Goal: Task Accomplishment & Management: Complete application form

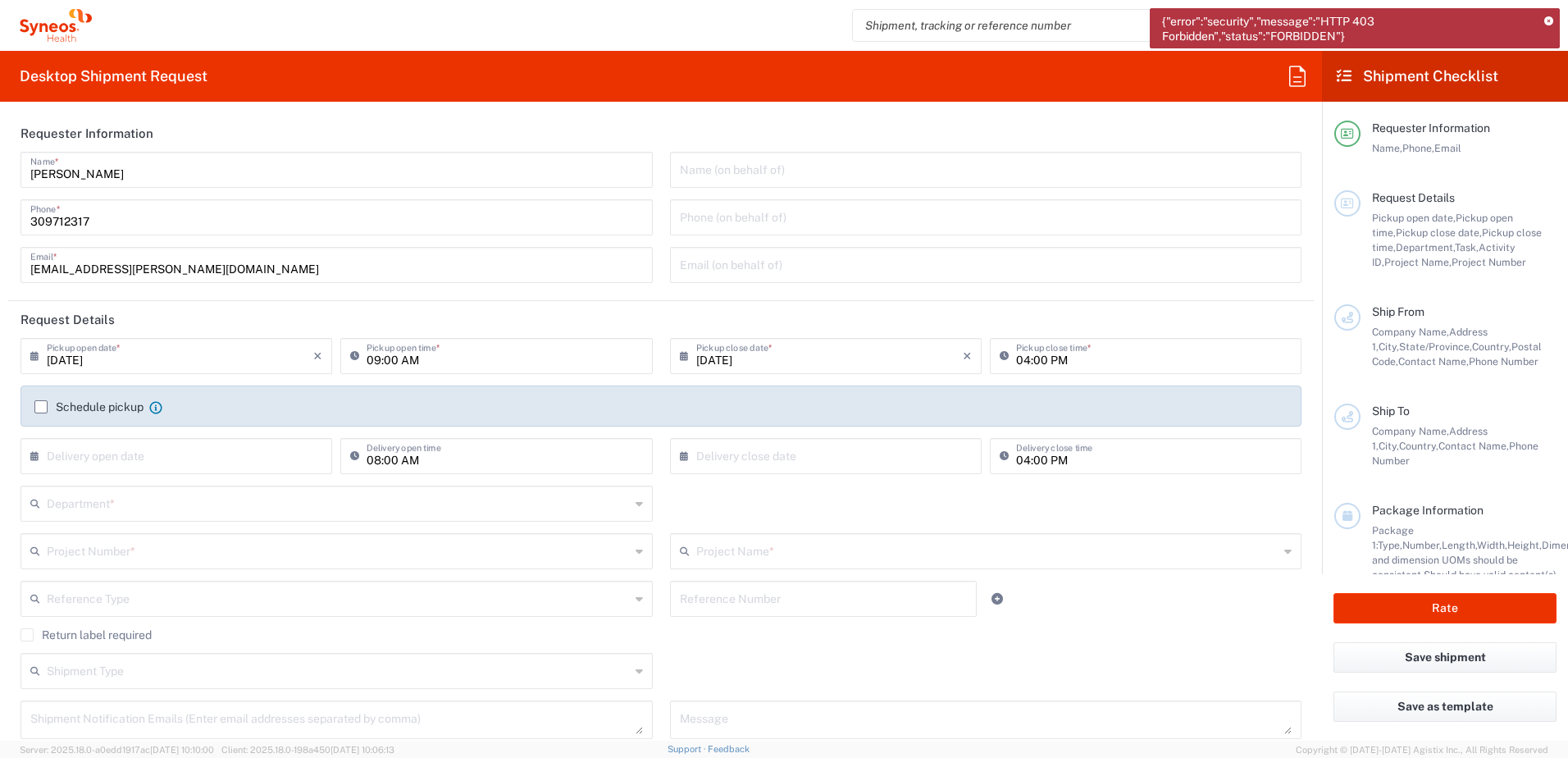
scroll to position [57, 0]
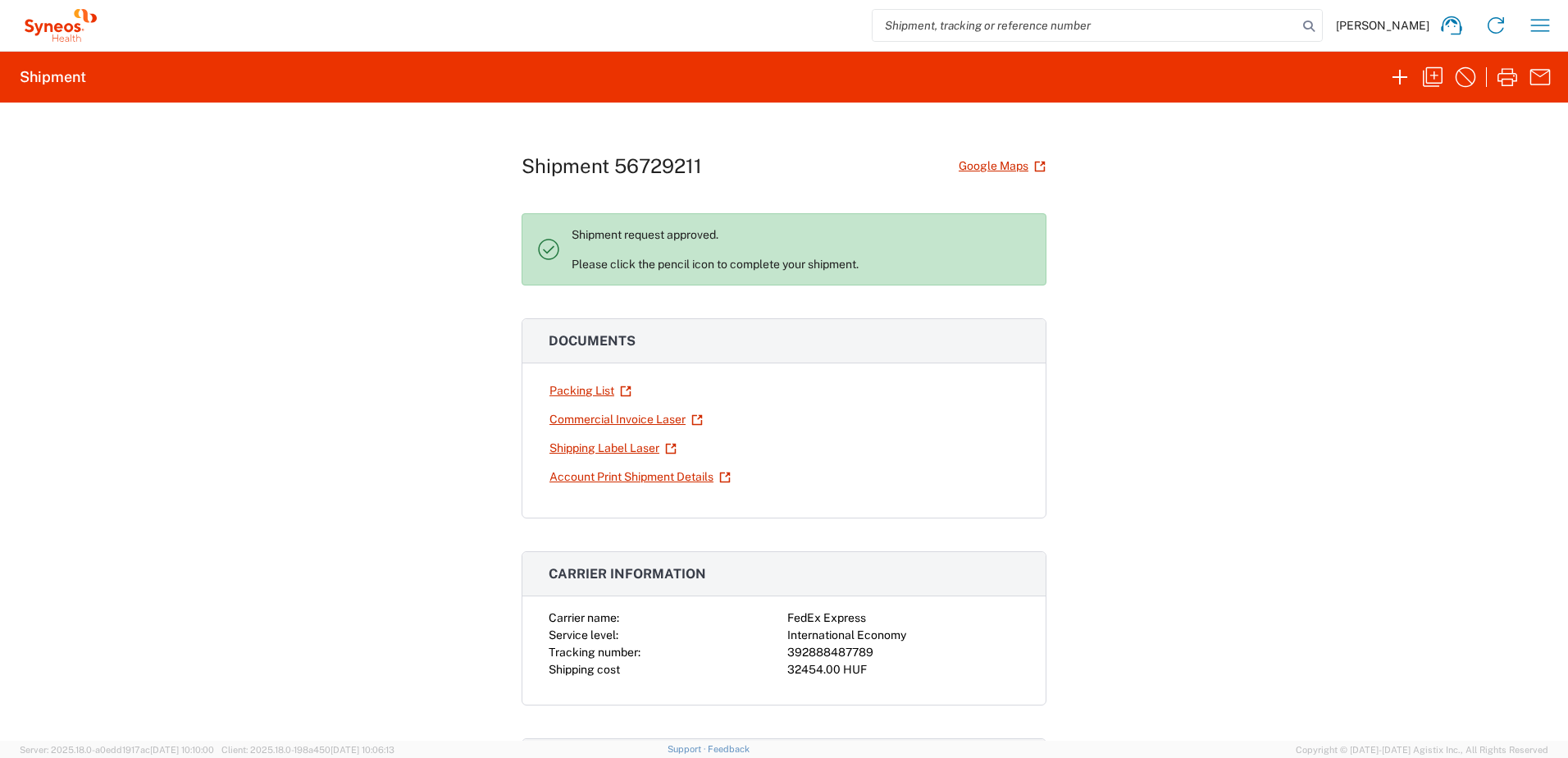
click at [491, 368] on div "Shipment 56729211 Google Maps Shipment request approved. Please click the penci…" at bounding box center [784, 421] width 1568 height 637
click at [1433, 75] on icon "button" at bounding box center [1433, 77] width 27 height 27
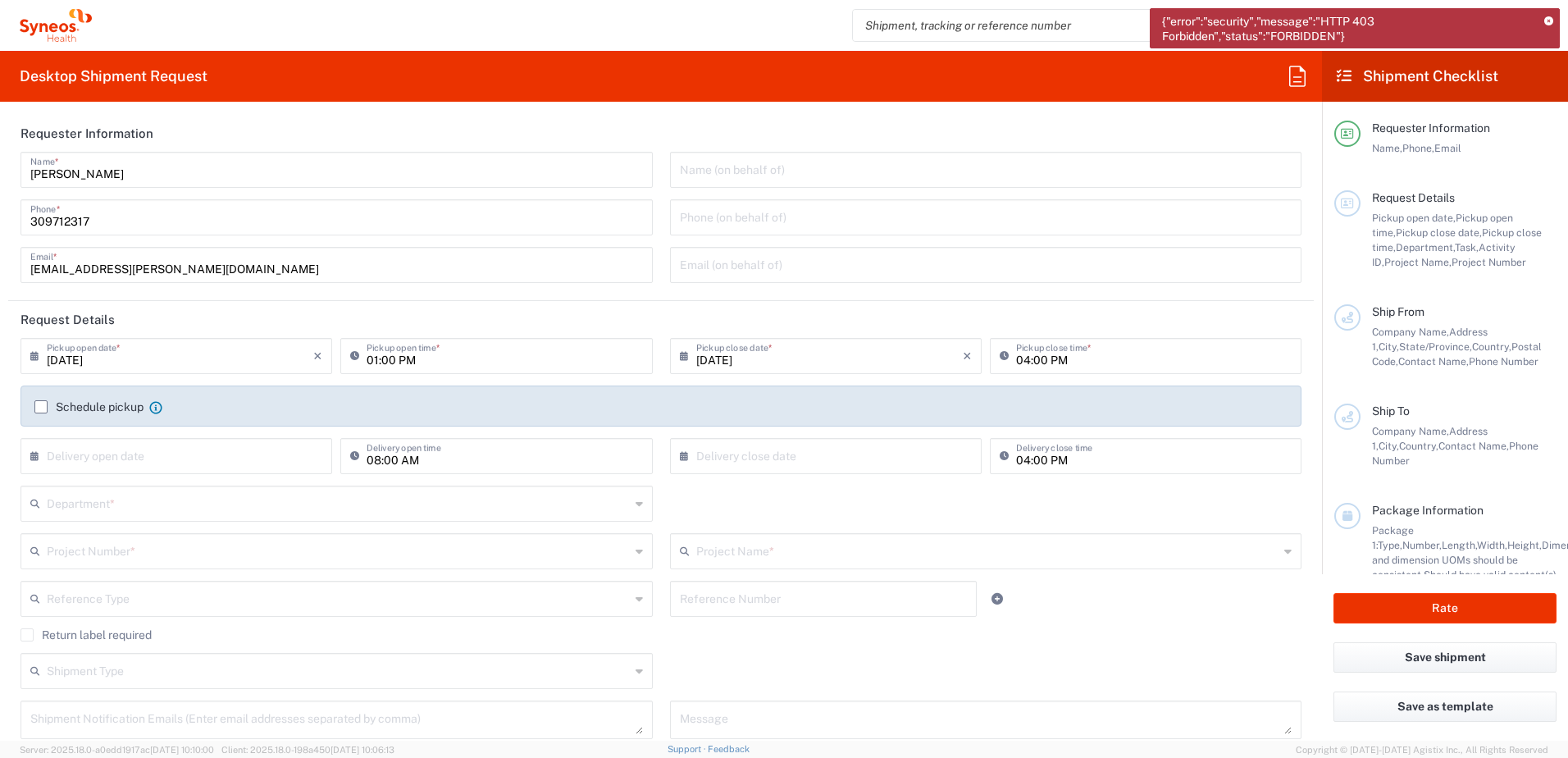
type input "[GEOGRAPHIC_DATA]"
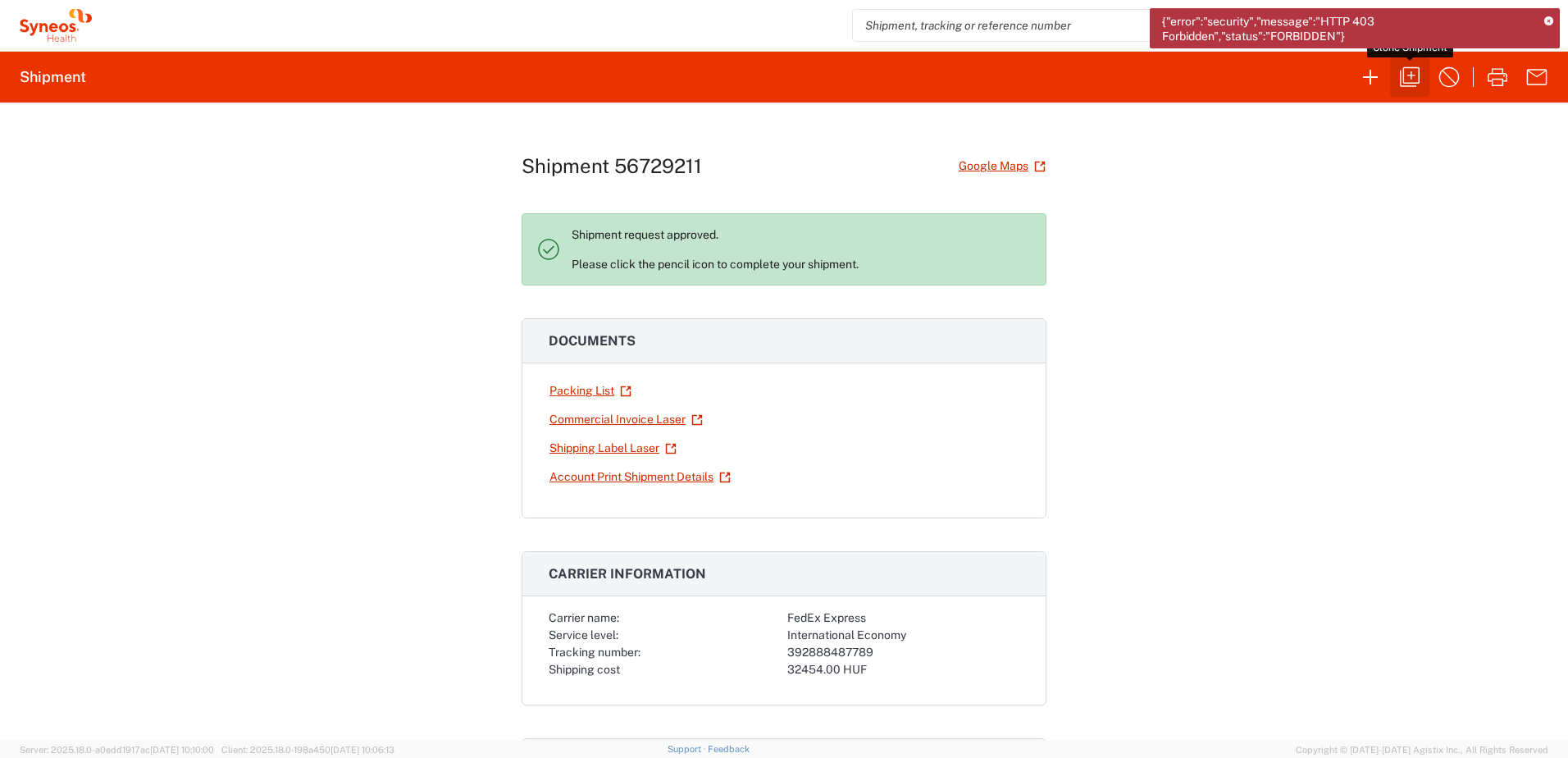
click at [1408, 76] on icon "button" at bounding box center [1410, 77] width 20 height 20
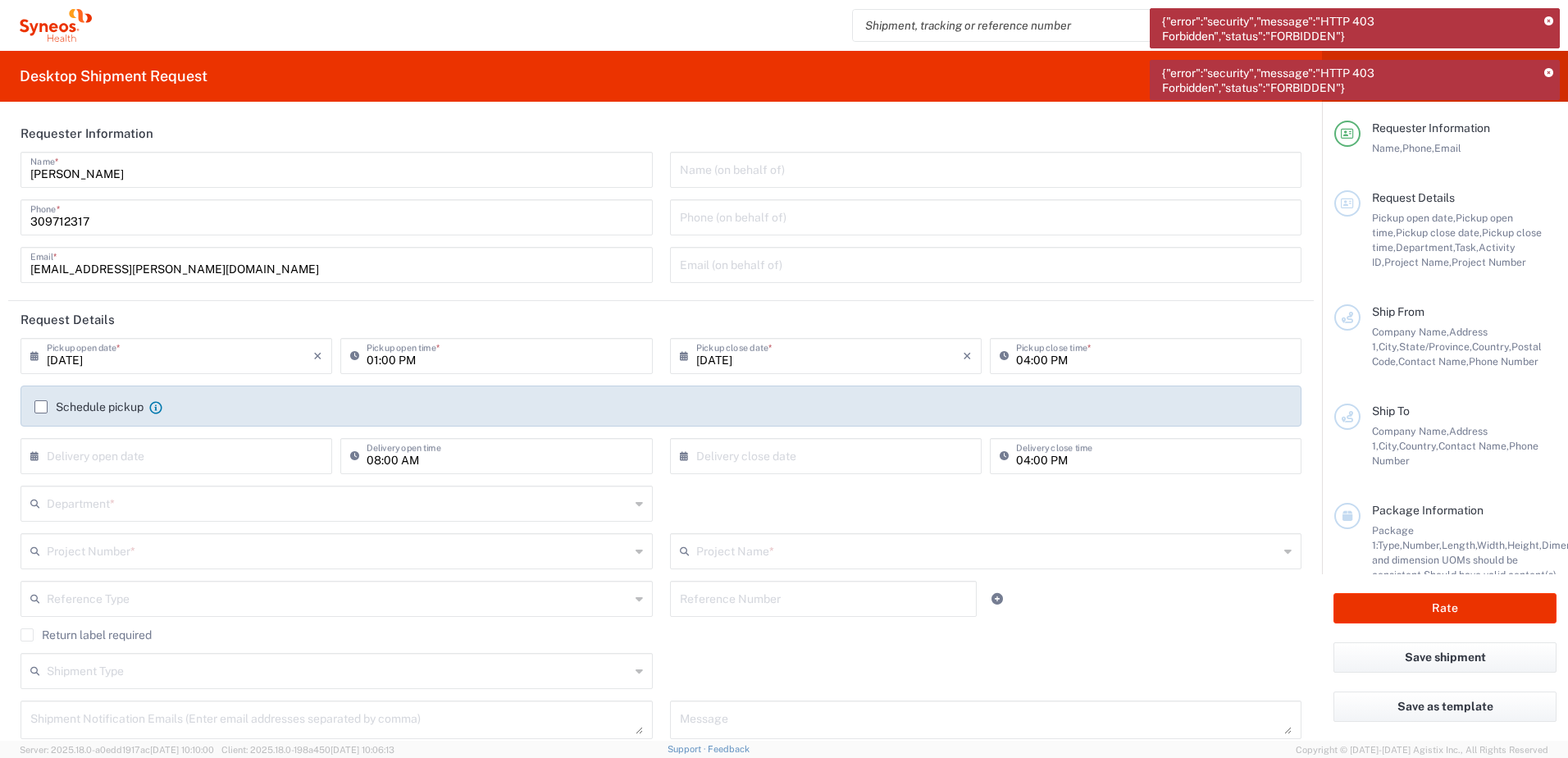
click at [1551, 24] on icon at bounding box center [1549, 22] width 9 height 9
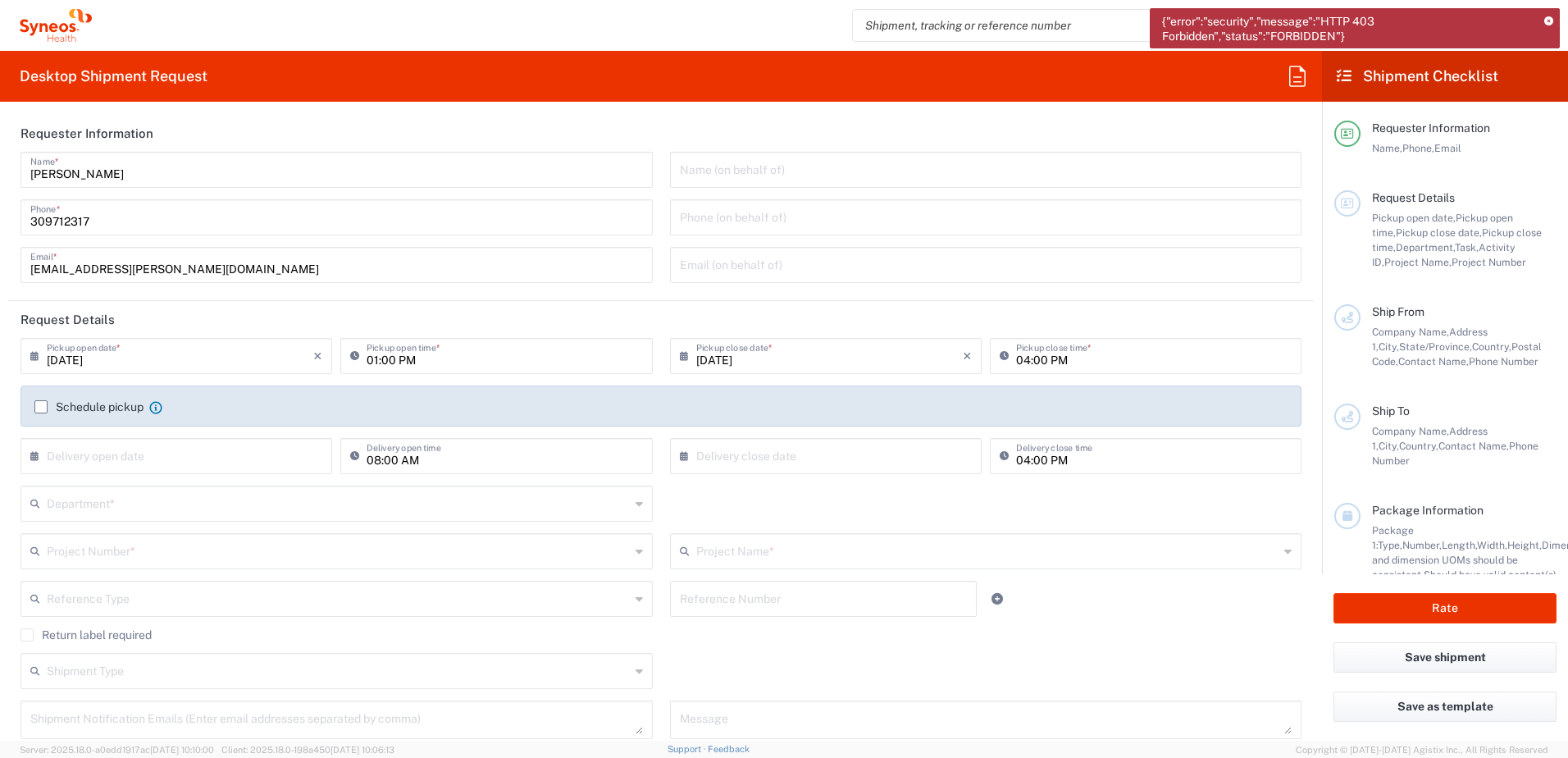
click at [1551, 24] on icon at bounding box center [1549, 22] width 9 height 9
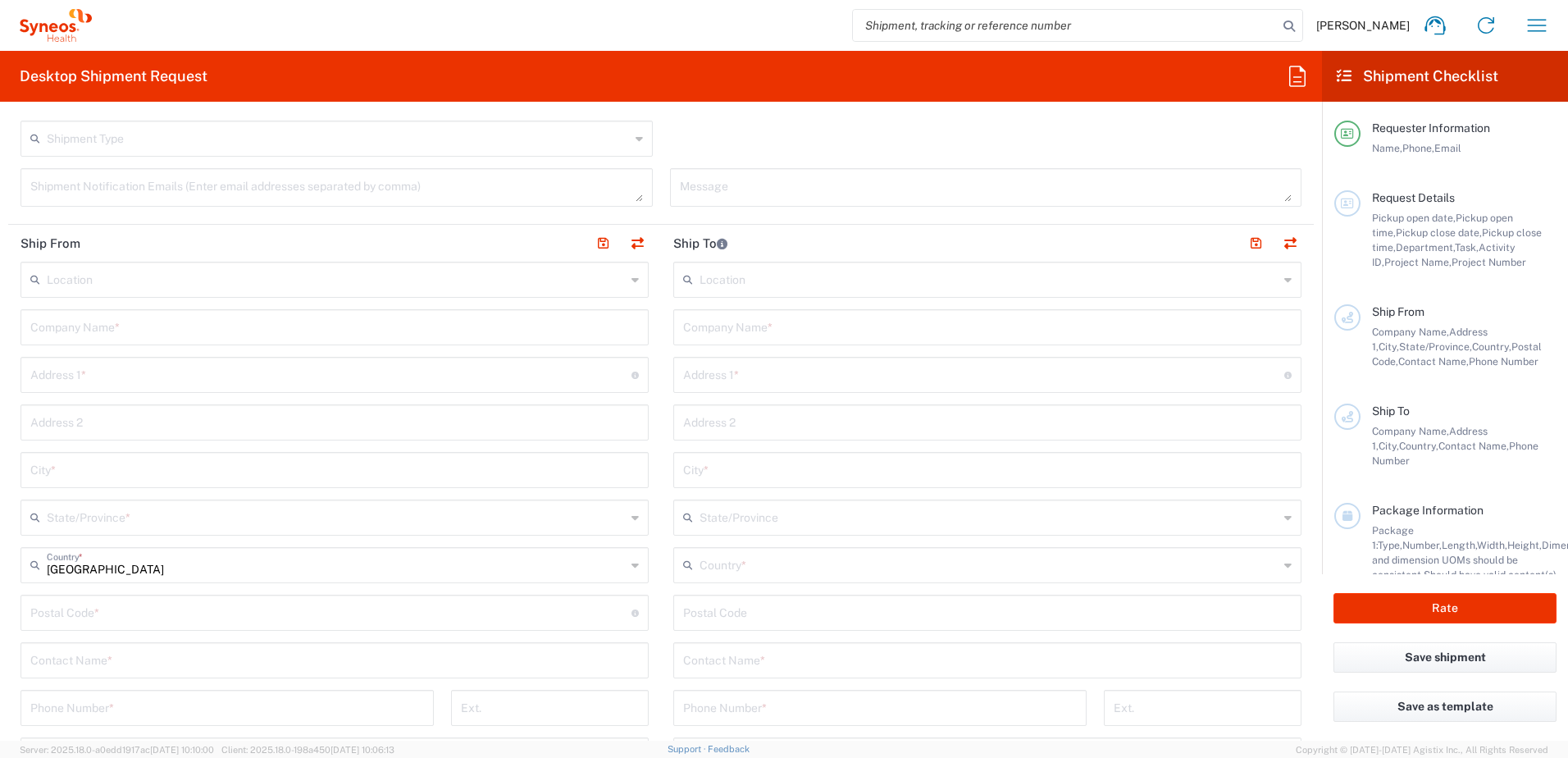
scroll to position [547, 0]
click at [749, 326] on div "Company Name *" at bounding box center [988, 312] width 629 height 36
click at [749, 311] on input "text" at bounding box center [988, 311] width 609 height 29
paste input "Elena Mihaylova"
type input "CZ Elena Mihaylova"
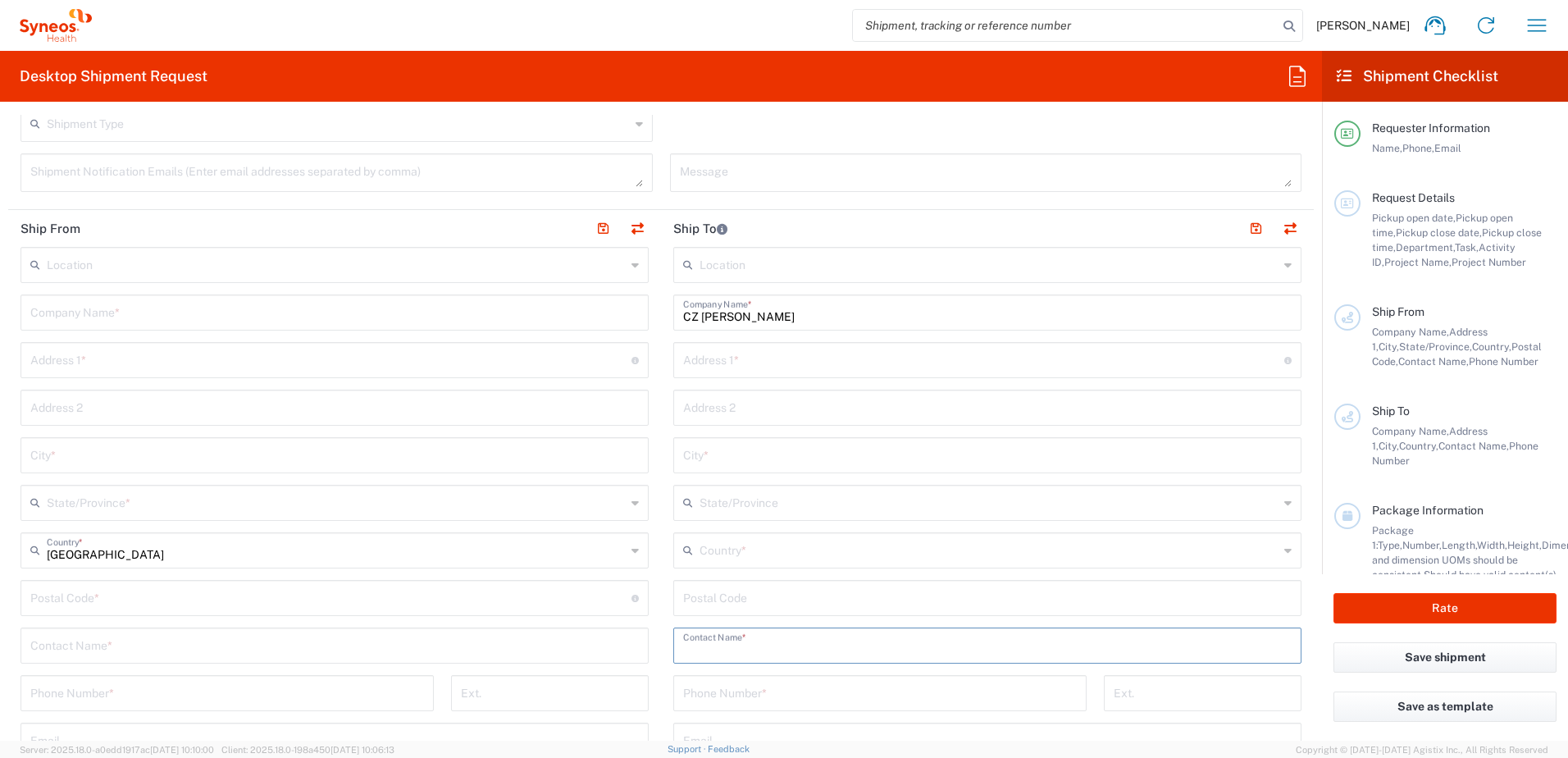
click at [762, 650] on input "text" at bounding box center [988, 644] width 609 height 29
paste input "Elena Mihaylova"
type input "Elena Mihaylova"
click at [136, 273] on input "text" at bounding box center [336, 263] width 579 height 29
click at [137, 300] on span "Syneos Health Hungary Kft." at bounding box center [332, 300] width 619 height 26
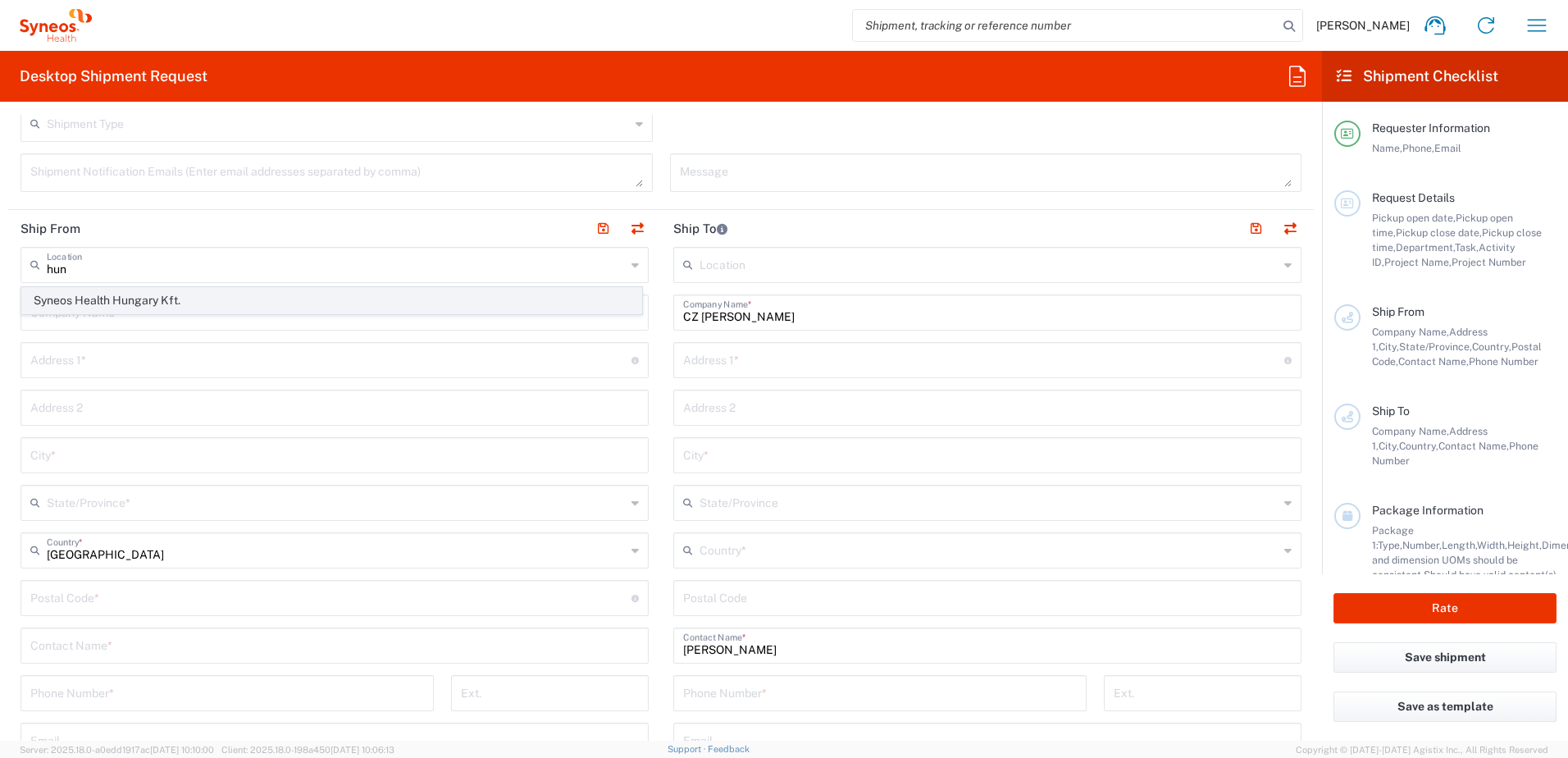
type input "Syneos Health Hungary Kft."
type input "Science Park, Irinyi Jozsef u. 4-20"
type input "B building, 2nd floor"
type input "Budapest"
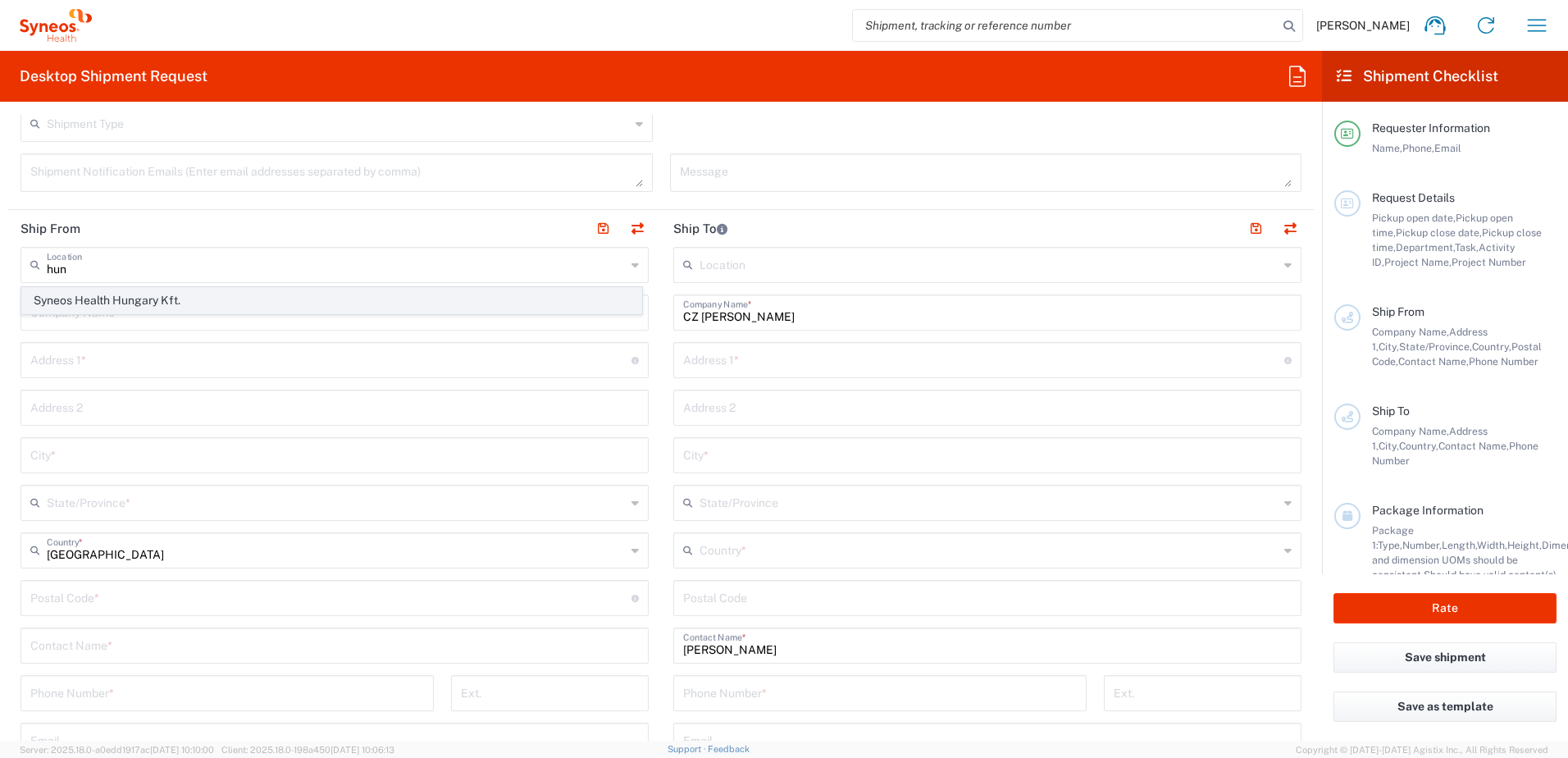
type input "[GEOGRAPHIC_DATA]"
type input "1117"
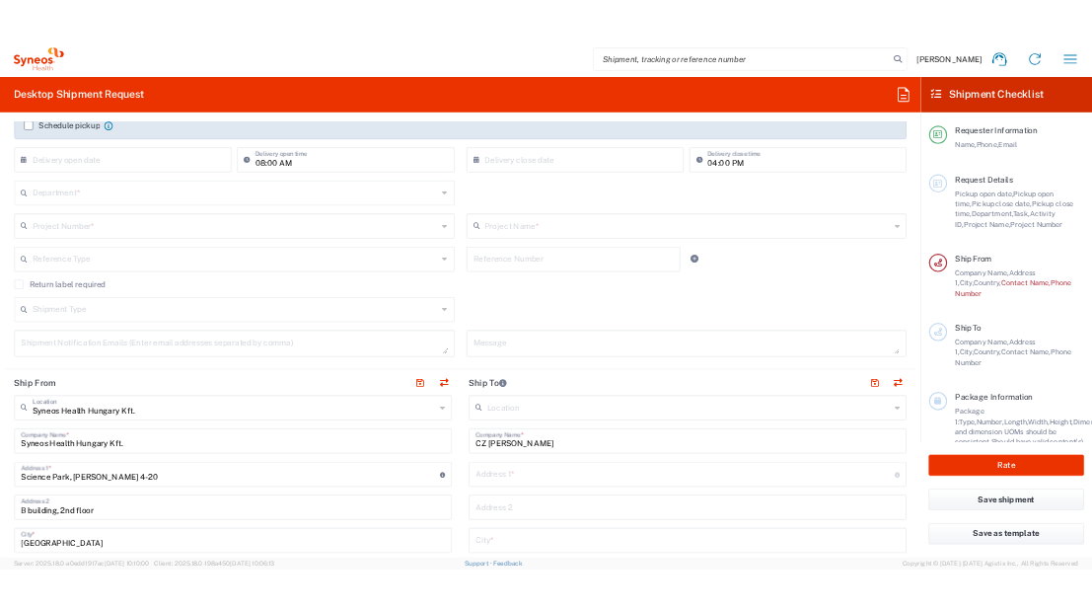
scroll to position [329, 0]
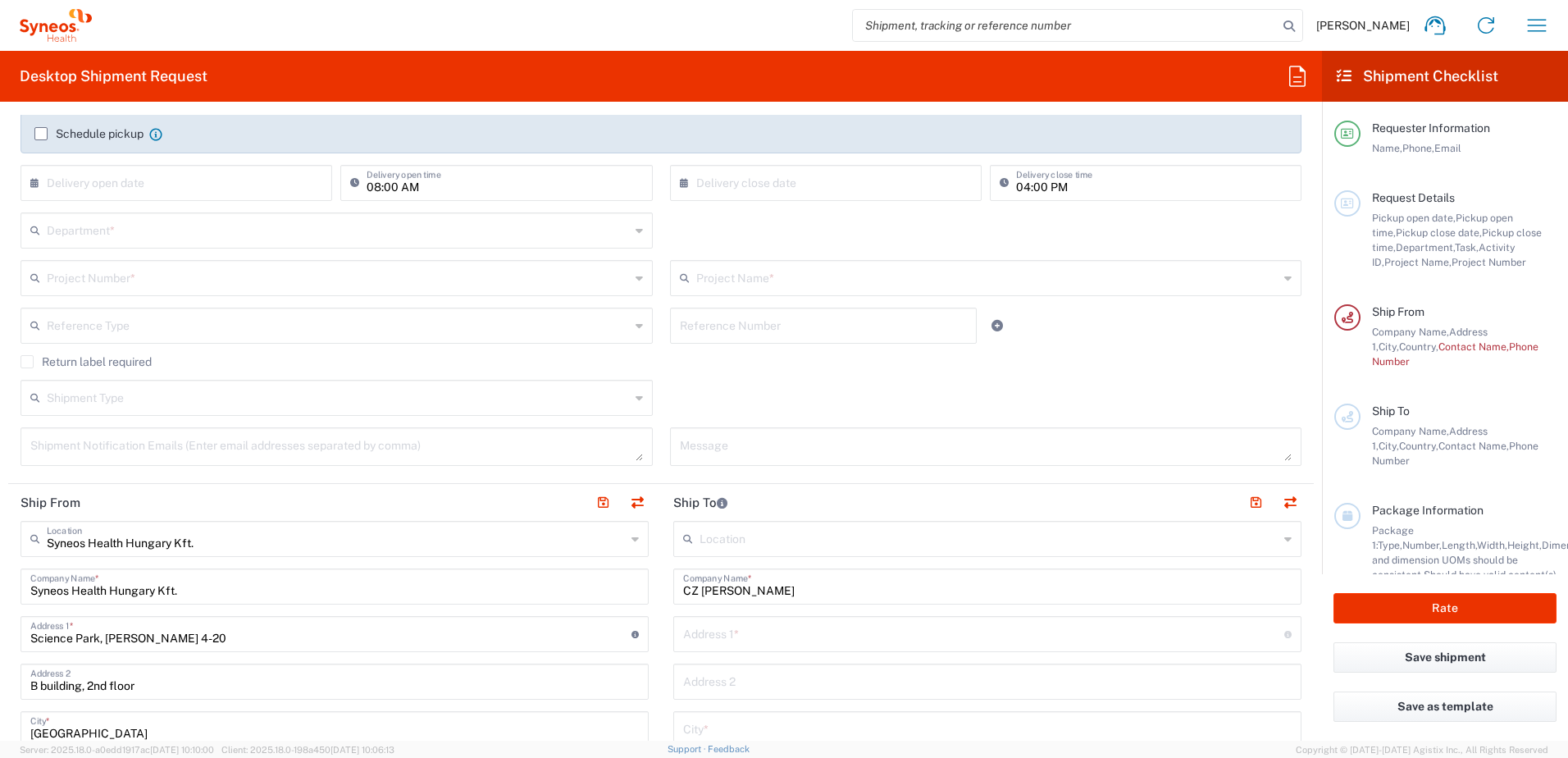
click at [745, 330] on input "text" at bounding box center [824, 324] width 288 height 29
paste input "SCTASK2706846"
type input "SCTASK2706846"
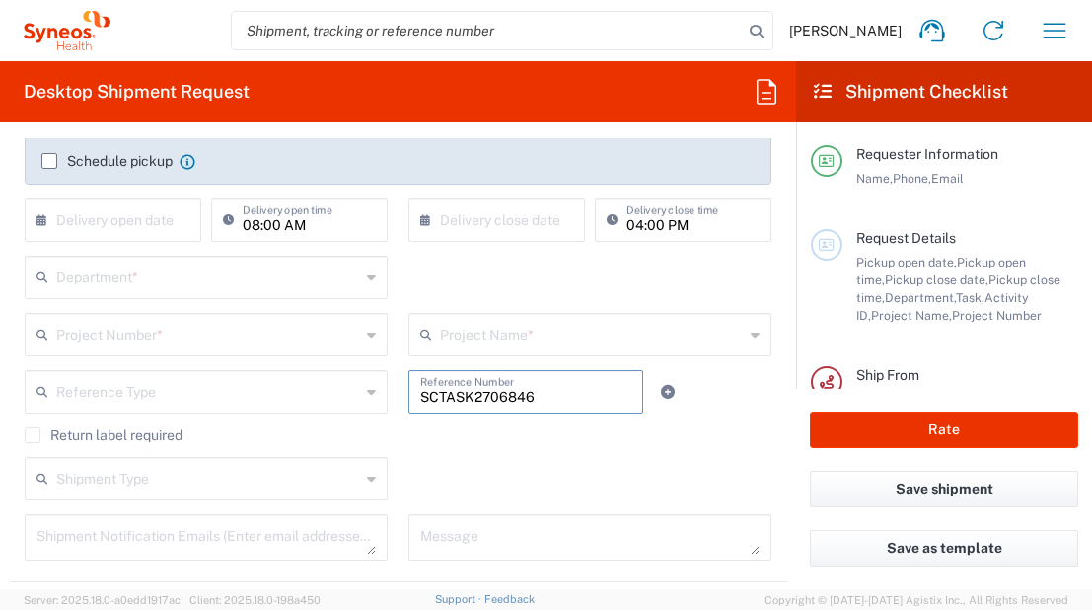
click at [174, 276] on input "text" at bounding box center [208, 275] width 304 height 35
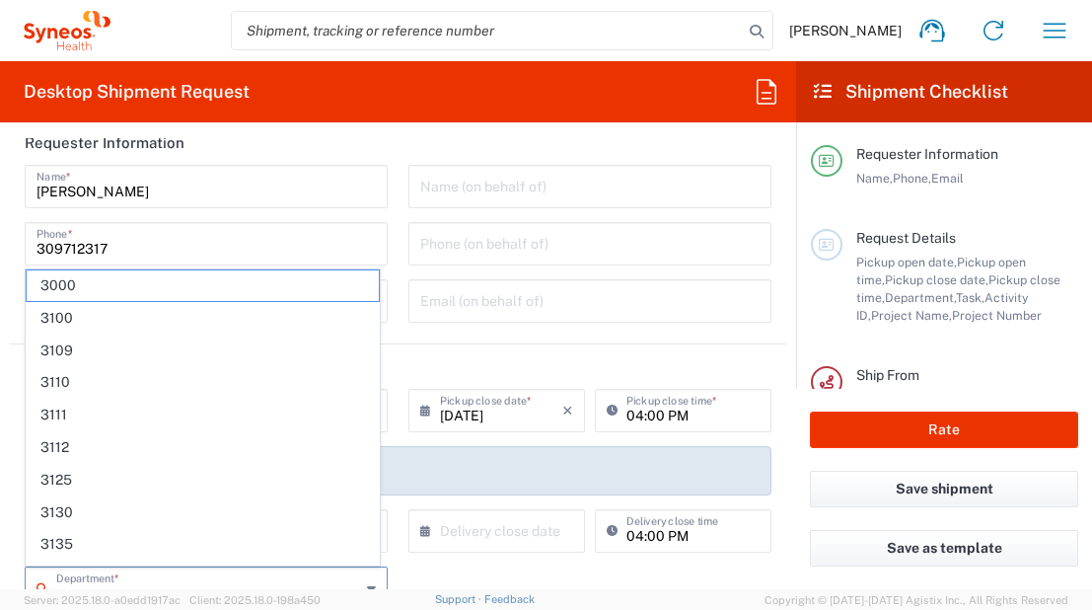
scroll to position [0, 0]
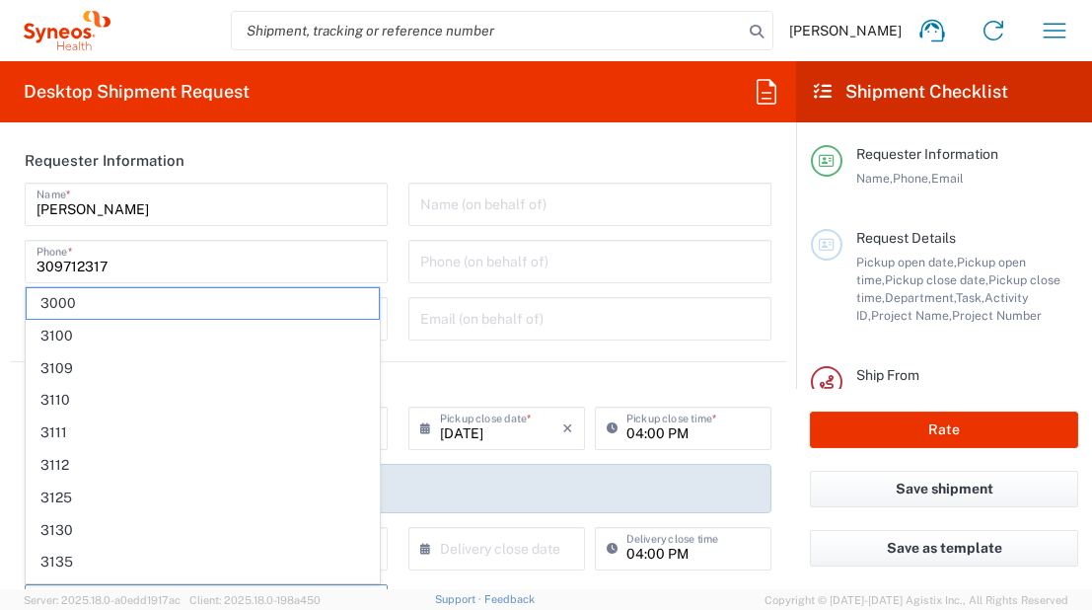
click at [401, 162] on header "Requester Information" at bounding box center [398, 160] width 776 height 44
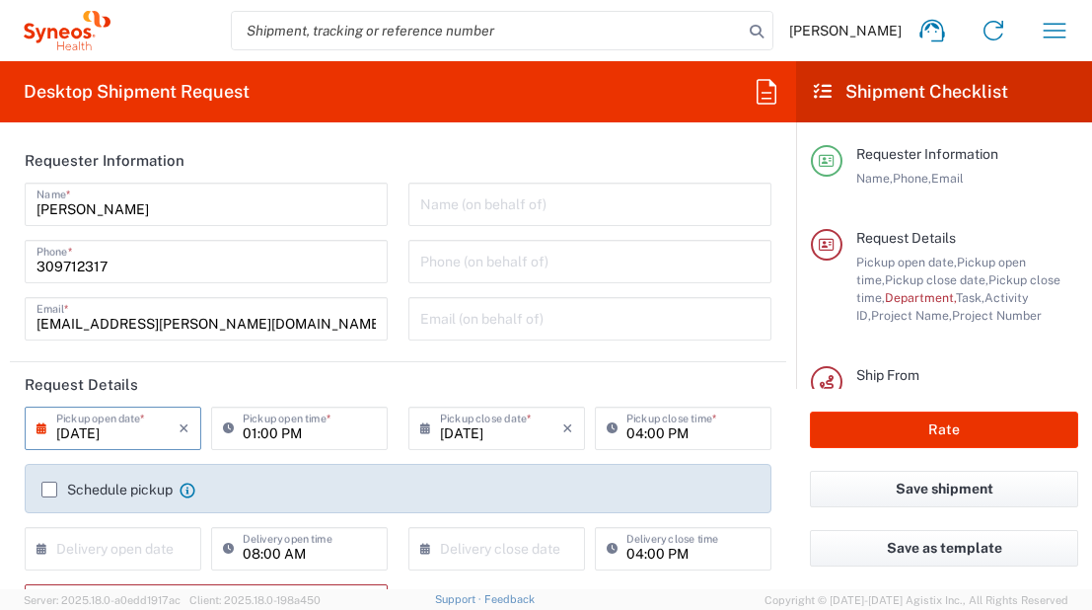
click at [153, 429] on input "[DATE]" at bounding box center [117, 426] width 122 height 35
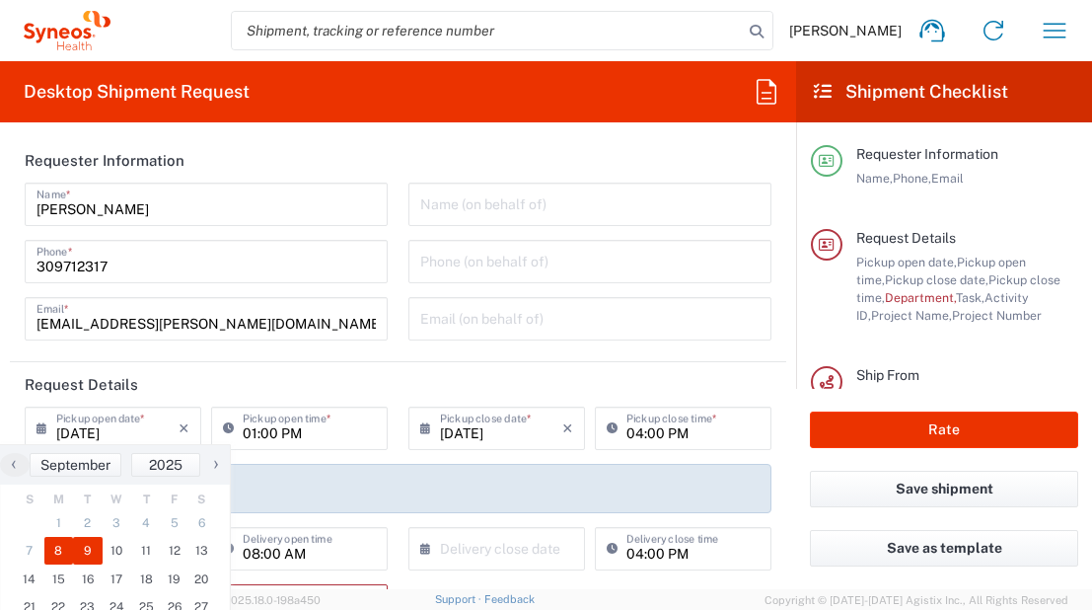
click at [88, 557] on span "9" at bounding box center [88, 551] width 30 height 28
type input "09/09/2025"
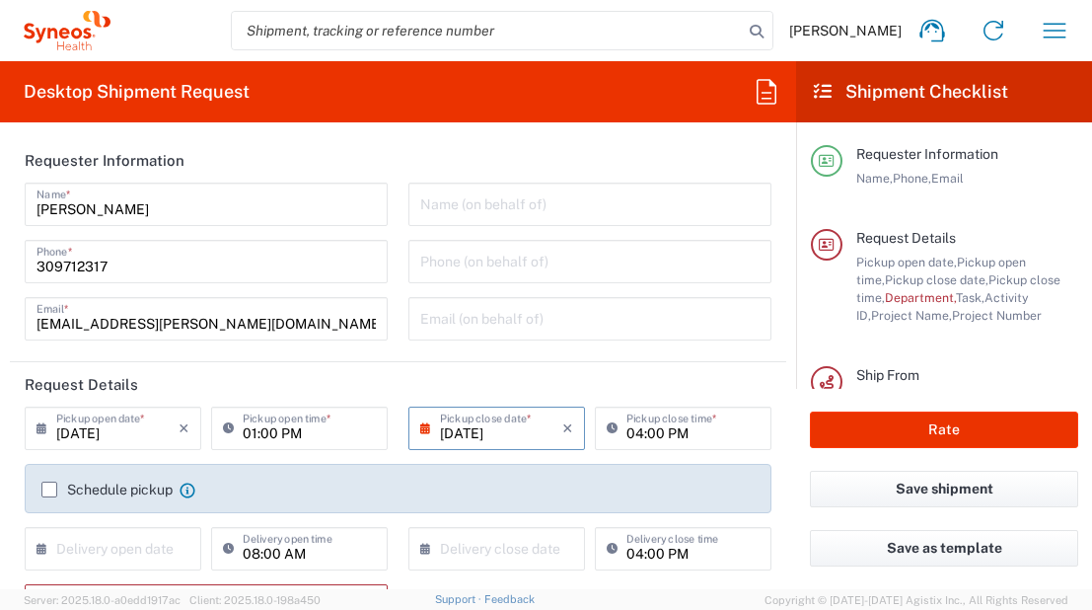
click at [56, 487] on label "Schedule pickup" at bounding box center [106, 489] width 131 height 16
click at [49, 489] on input "Schedule pickup" at bounding box center [49, 489] width 0 height 0
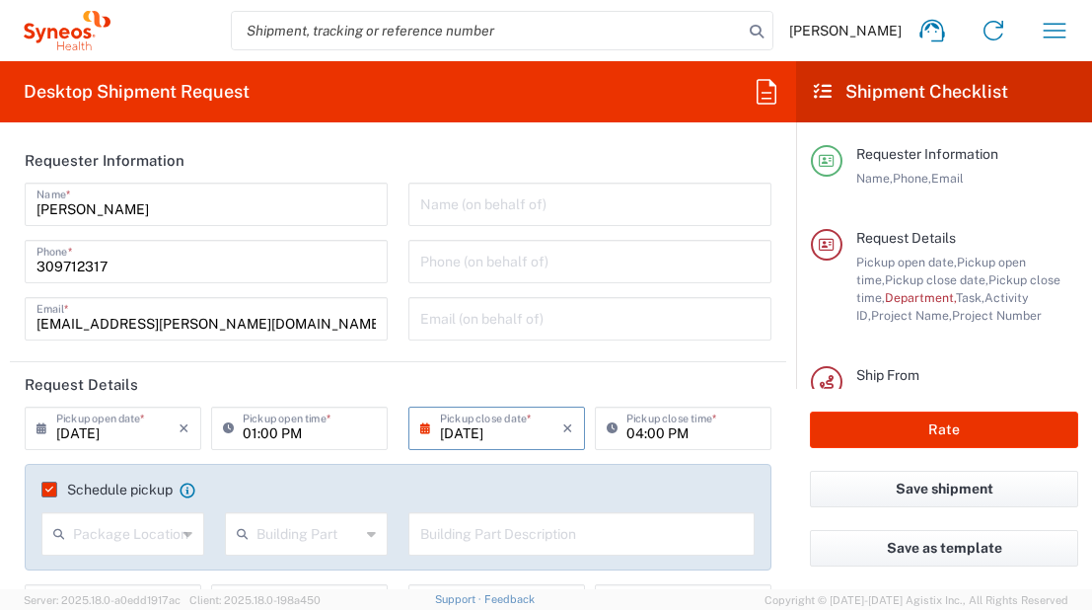
scroll to position [329, 0]
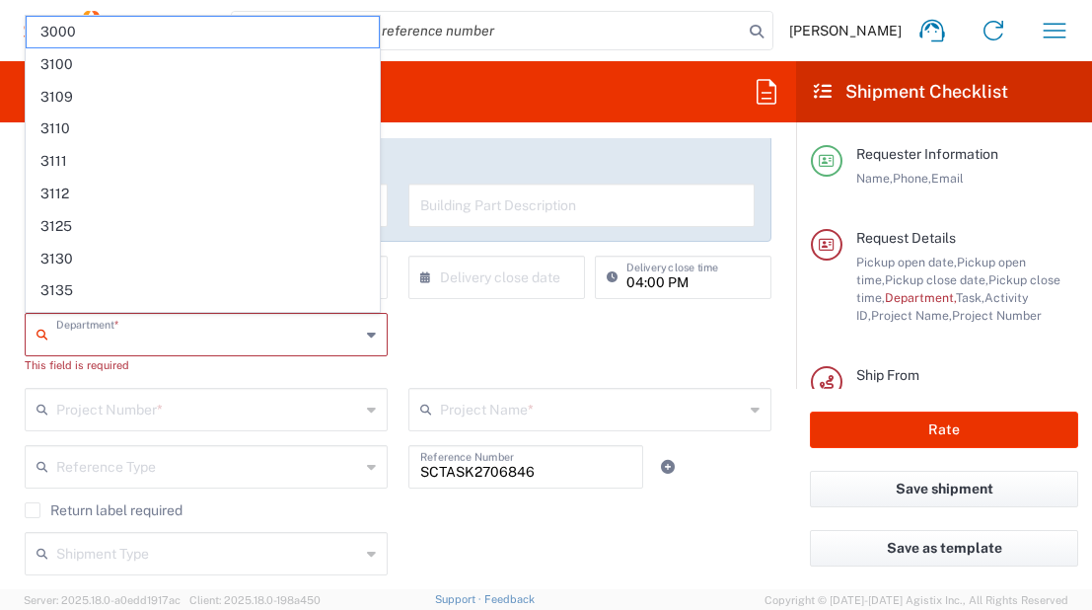
click at [252, 338] on input "text" at bounding box center [208, 333] width 304 height 35
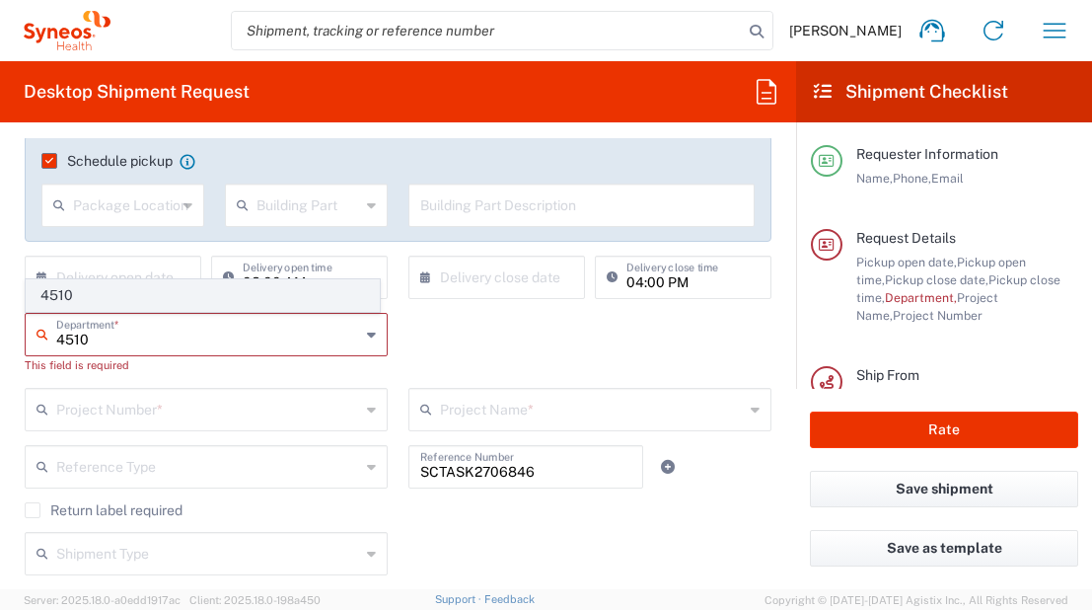
type input "4510"
click at [243, 299] on span "4510" at bounding box center [203, 295] width 352 height 31
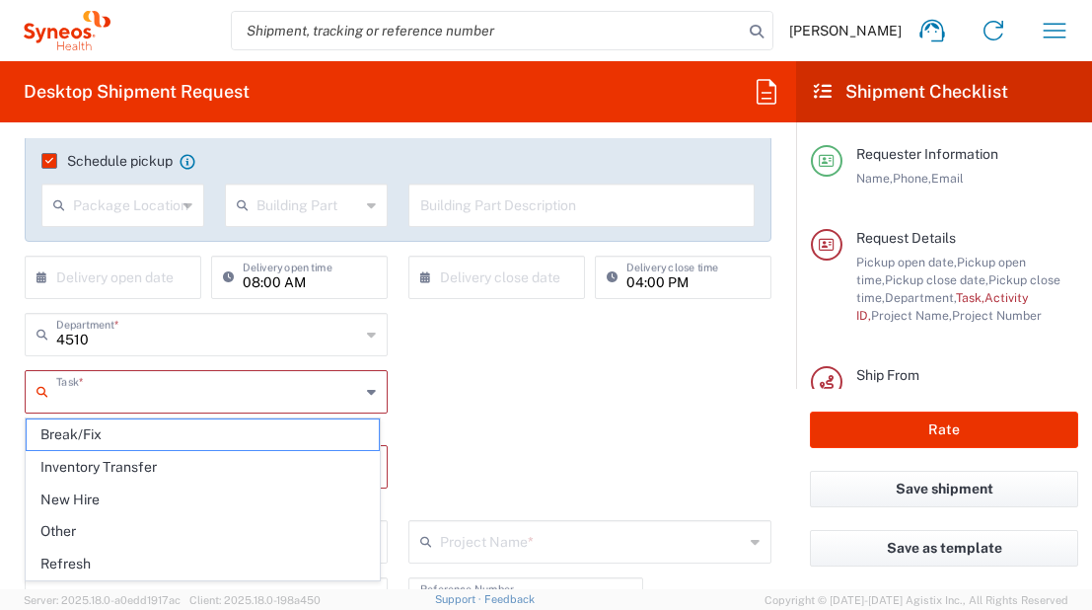
click at [177, 391] on input "text" at bounding box center [208, 390] width 304 height 35
click at [138, 552] on span "Refresh" at bounding box center [203, 563] width 352 height 31
type input "Refresh"
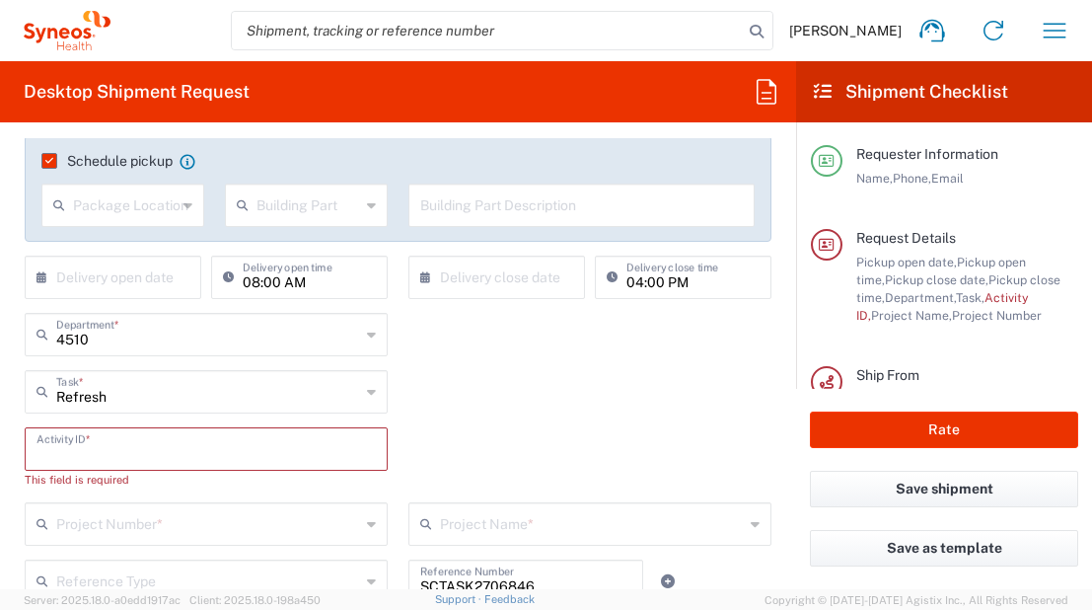
click at [158, 448] on input "text" at bounding box center [206, 447] width 339 height 35
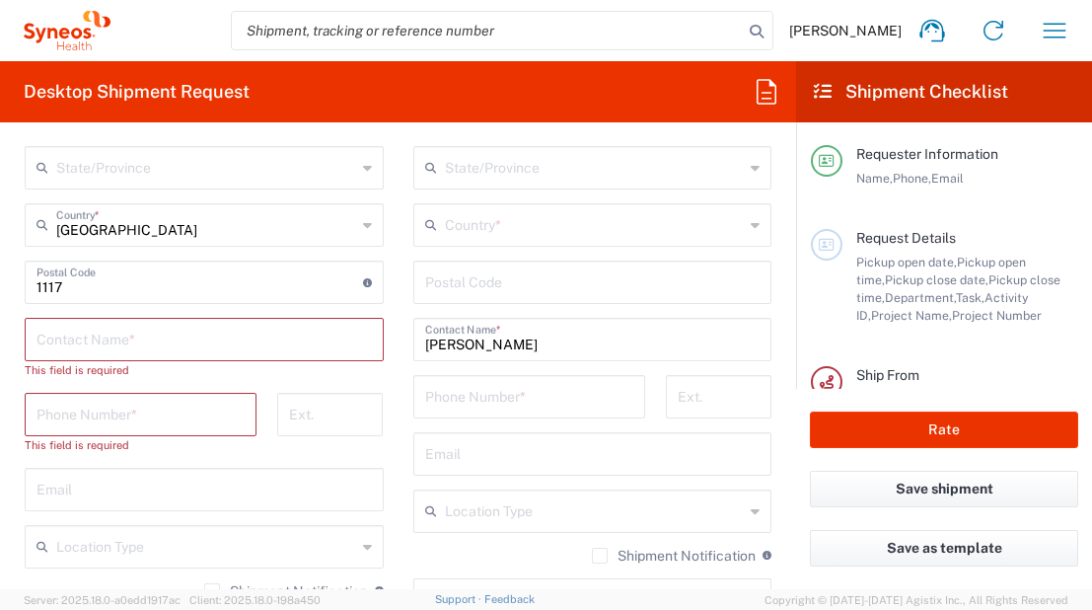
scroll to position [1315, 0]
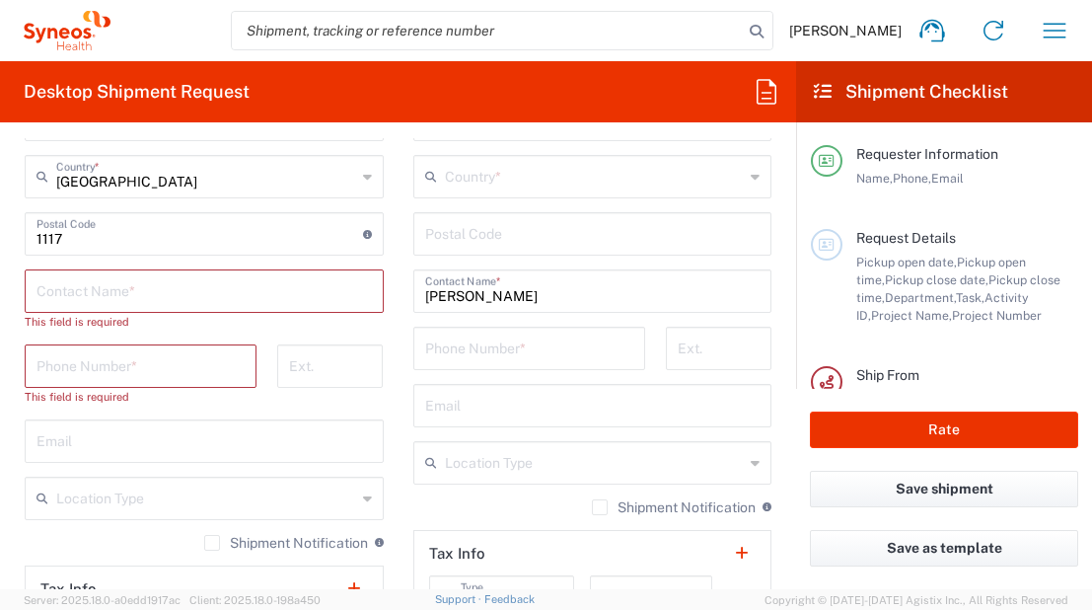
type input "1"
click at [172, 290] on input "text" at bounding box center [204, 289] width 335 height 35
paste input "Varga Zsolt"
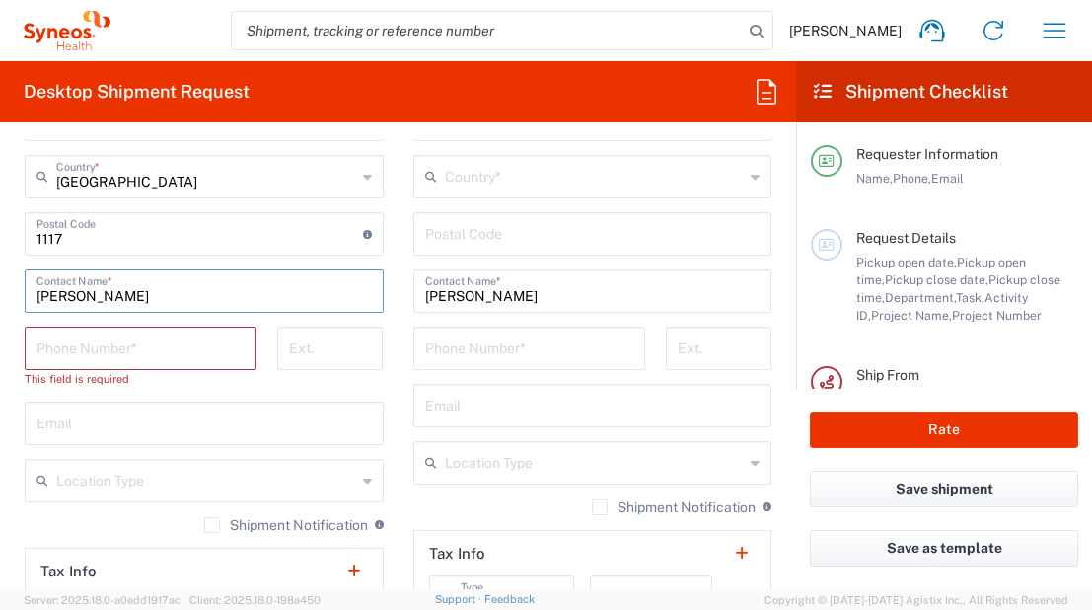
type input "Varga Zsolt"
click at [168, 360] on input "tel" at bounding box center [141, 346] width 208 height 35
click at [189, 364] on div "Phone Number *" at bounding box center [141, 348] width 232 height 43
click at [183, 354] on input "tel" at bounding box center [141, 346] width 208 height 35
paste input "+36309712317"
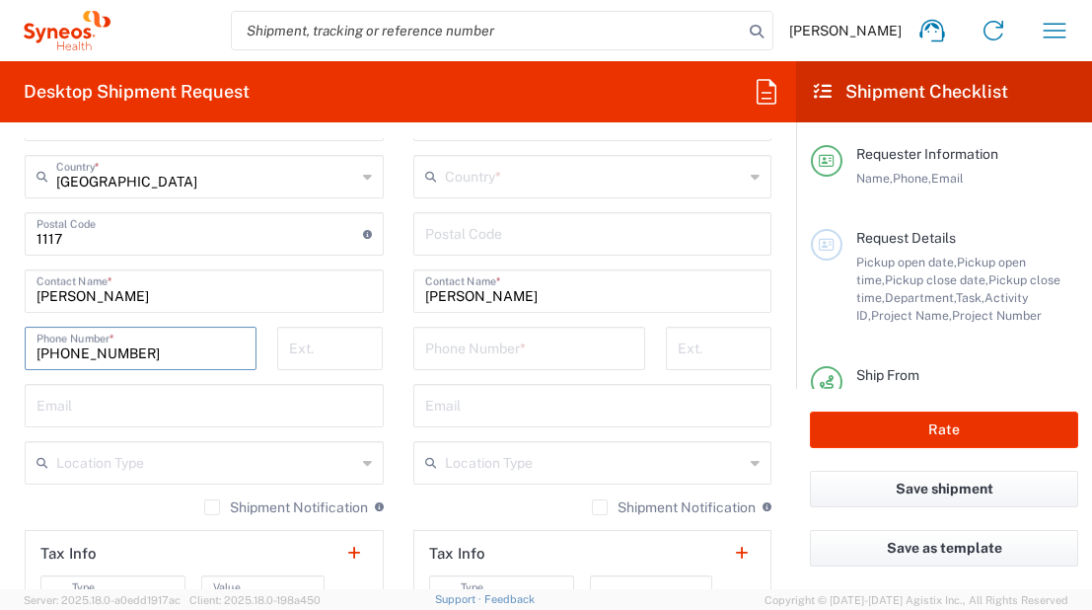
type input "+36309712317"
click at [462, 342] on input "tel" at bounding box center [529, 346] width 208 height 35
paste input "+359 888 79 16 37"
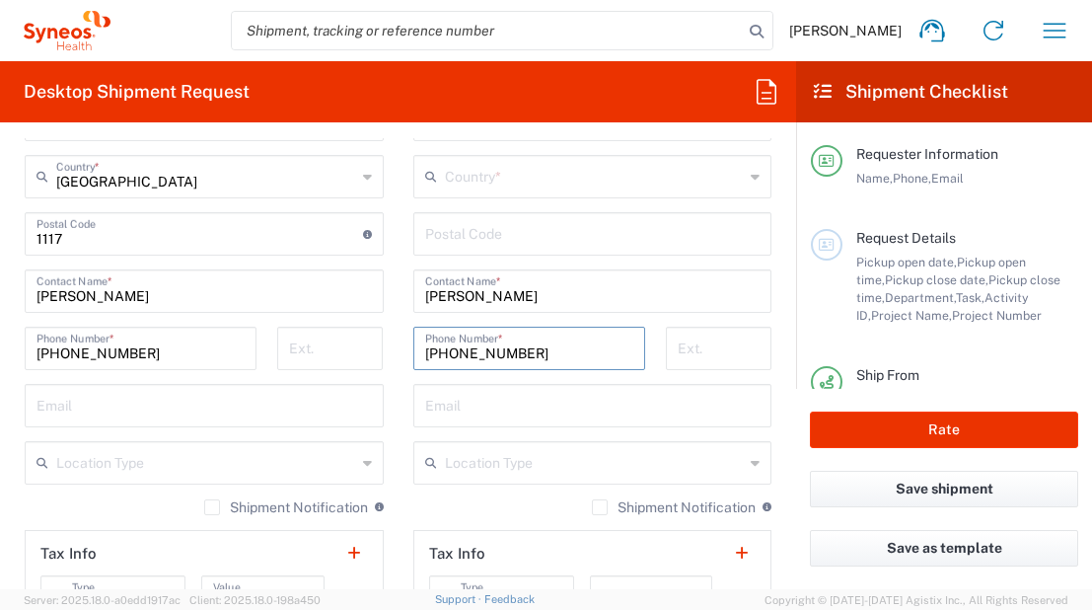
type input "+359 888 79 16 37"
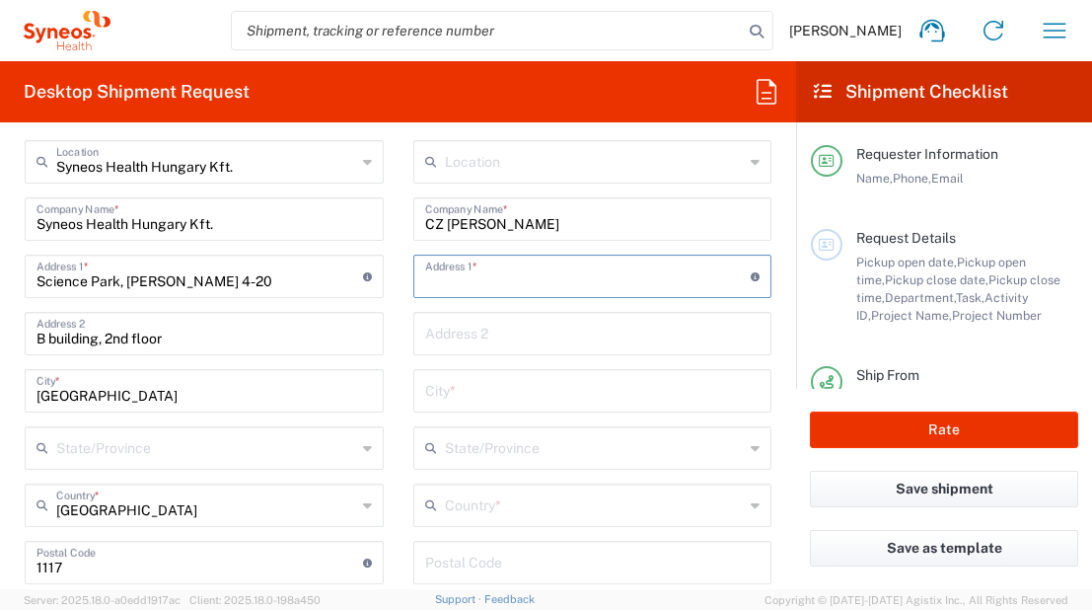
click at [458, 273] on input "text" at bounding box center [588, 274] width 327 height 35
click at [439, 394] on input "text" at bounding box center [592, 389] width 335 height 35
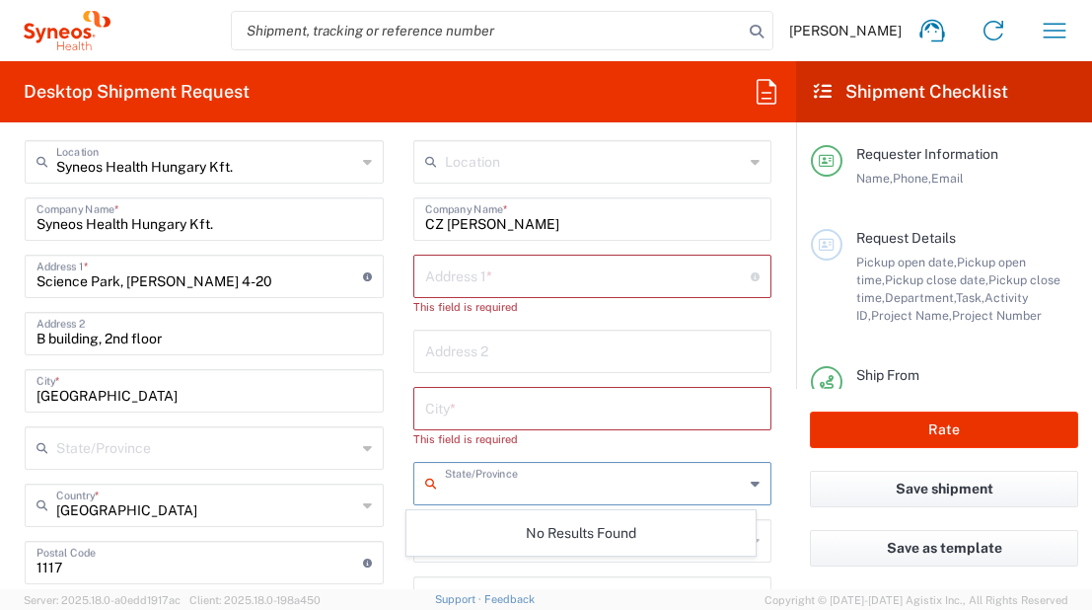
click at [467, 471] on input "text" at bounding box center [595, 482] width 300 height 35
drag, startPoint x: 398, startPoint y: 442, endPoint x: 426, endPoint y: 465, distance: 36.5
click at [399, 442] on main "Location Addison Whitney LLC-Morrisvile NC US Barcelona-Syneos Health BioSector…" at bounding box center [593, 572] width 389 height 864
click at [484, 541] on input "text" at bounding box center [595, 539] width 300 height 35
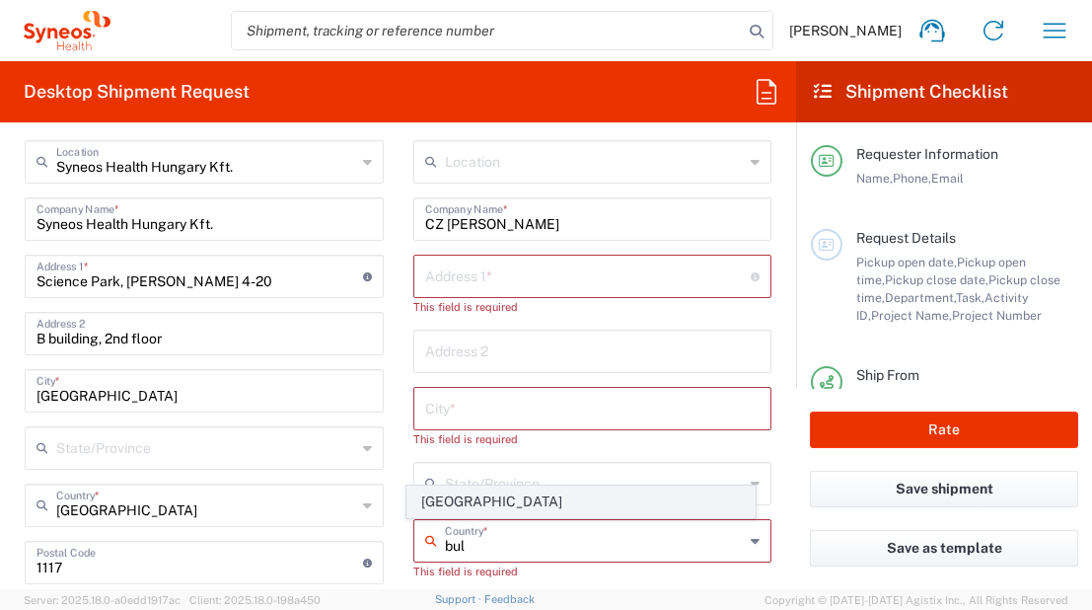
click at [456, 493] on span "[GEOGRAPHIC_DATA]" at bounding box center [580, 501] width 347 height 31
type input "[GEOGRAPHIC_DATA]"
type input "Sender/Shipper"
type input "Delivery Duty Paid"
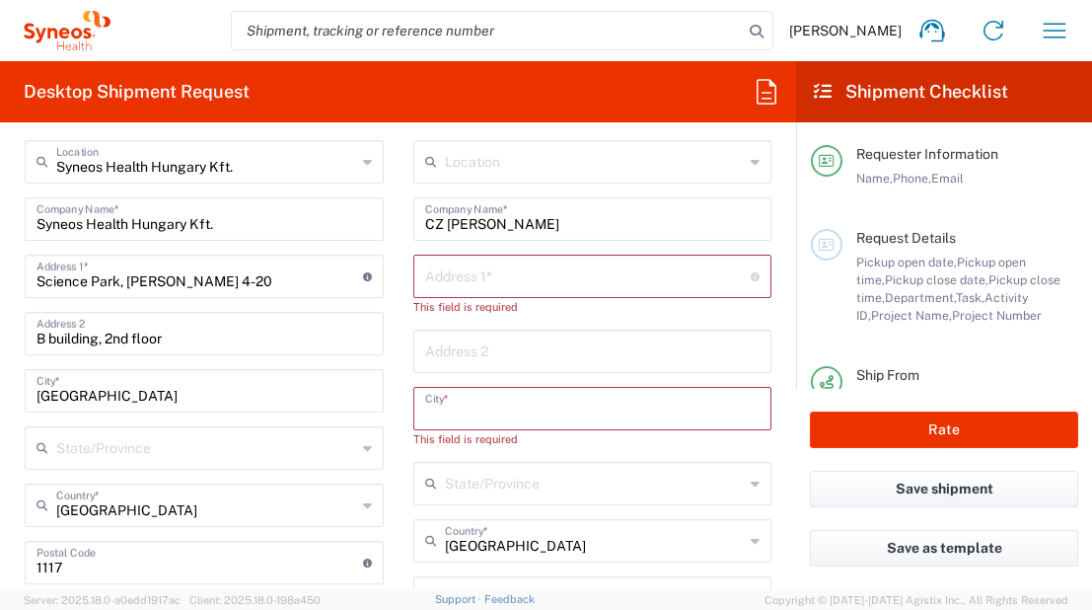
click at [473, 423] on input "text" at bounding box center [592, 407] width 335 height 35
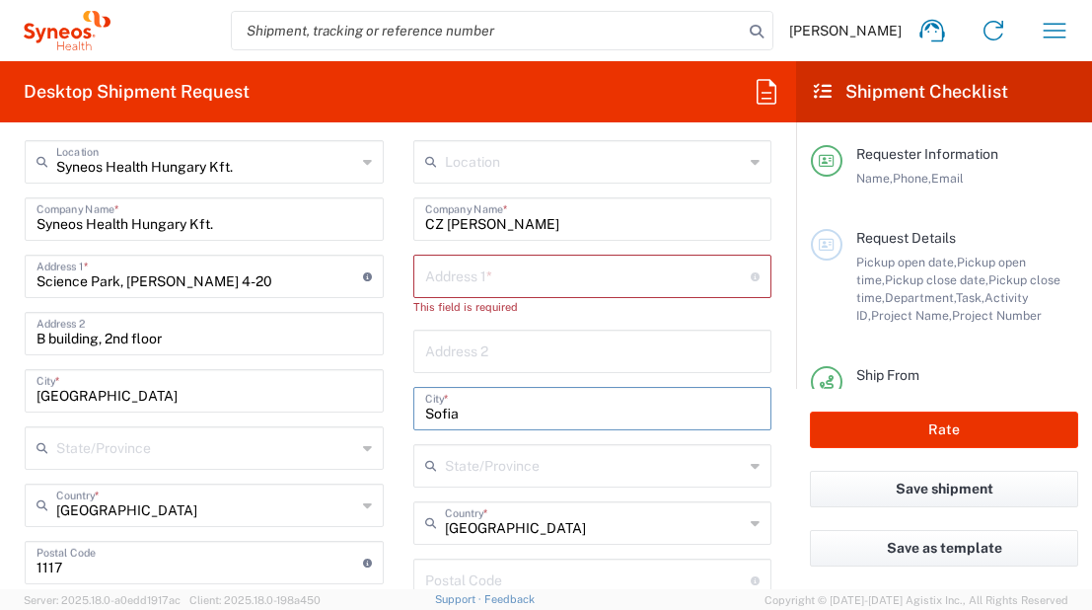
type input "Sofia"
click at [483, 568] on input "undefined" at bounding box center [588, 578] width 327 height 35
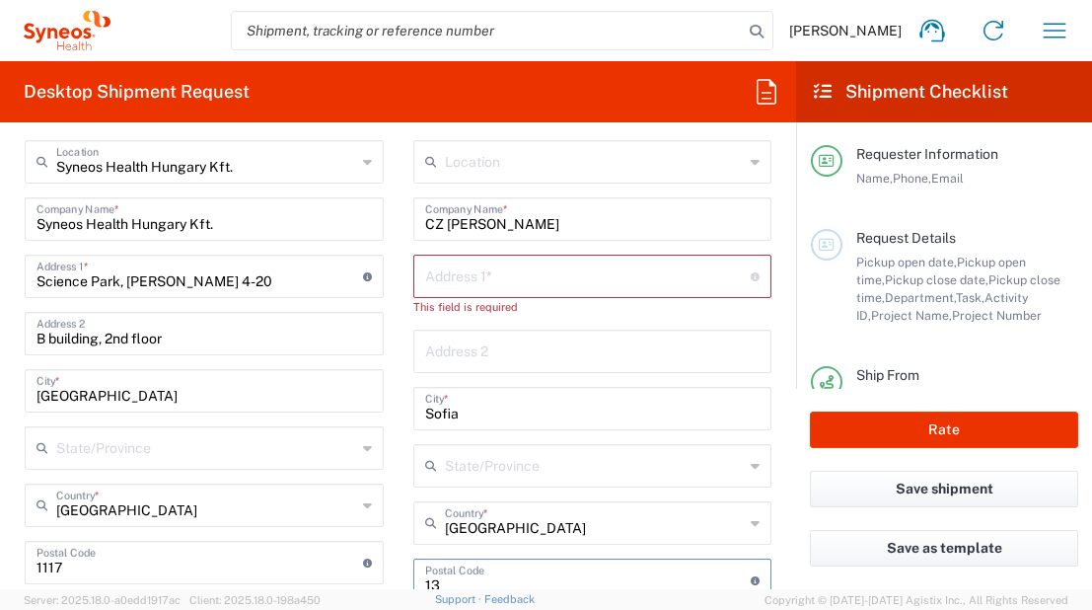
scroll to position [990, 0]
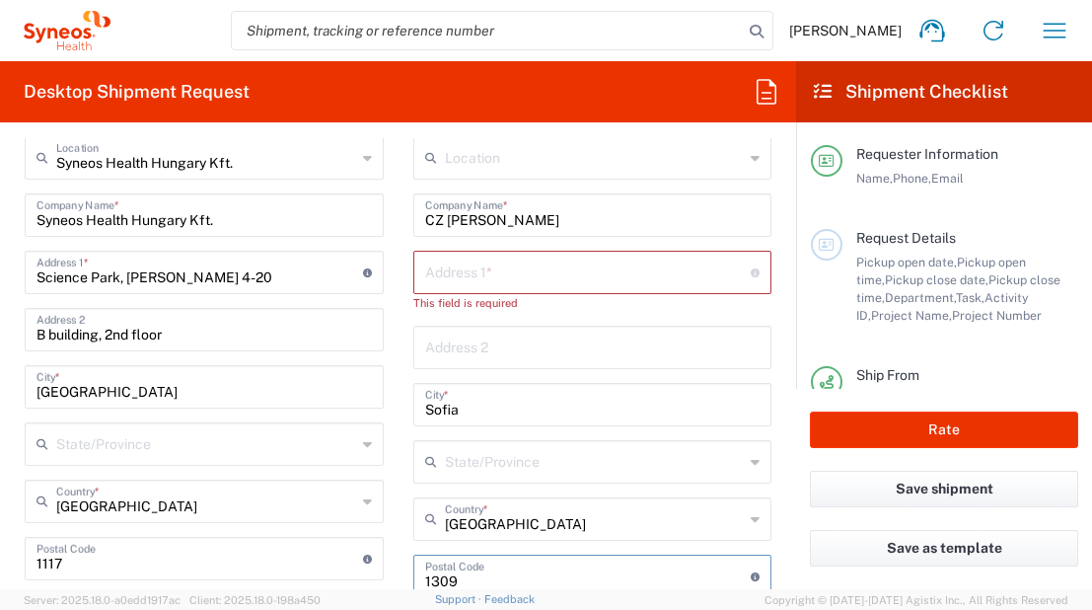
type input "1309"
click at [473, 274] on input "text" at bounding box center [588, 271] width 327 height 35
paste input "Sava Mihaylov Str, building 13, entr A"
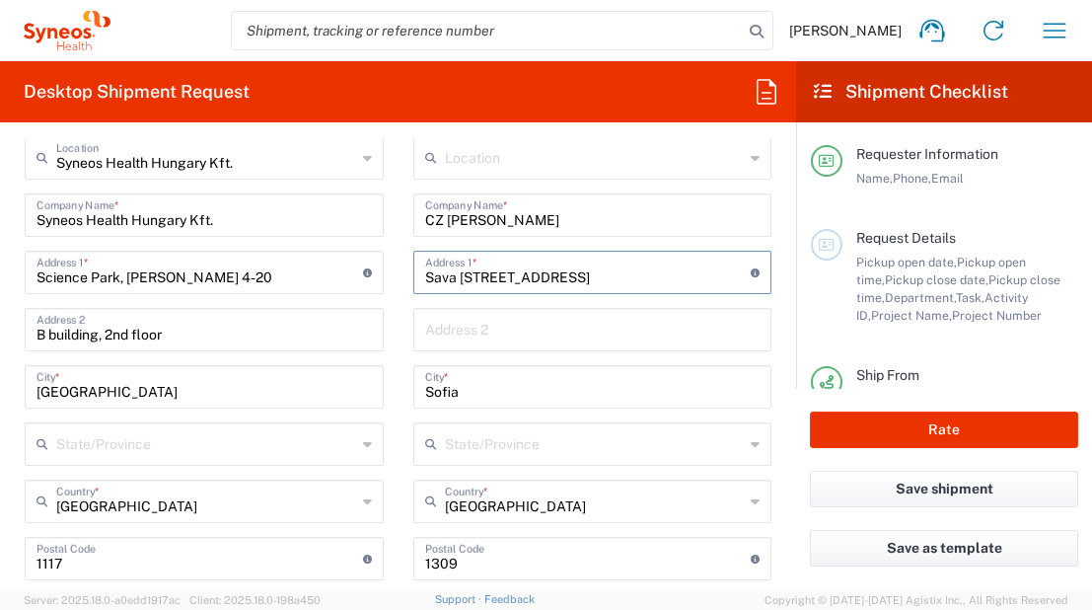
type input "Sava Mihaylov Str, building 13, entr A"
click at [399, 328] on main "Location Addison Whitney LLC-Morrisvile NC US Barcelona-Syneos Health BioSector…" at bounding box center [593, 550] width 389 height 829
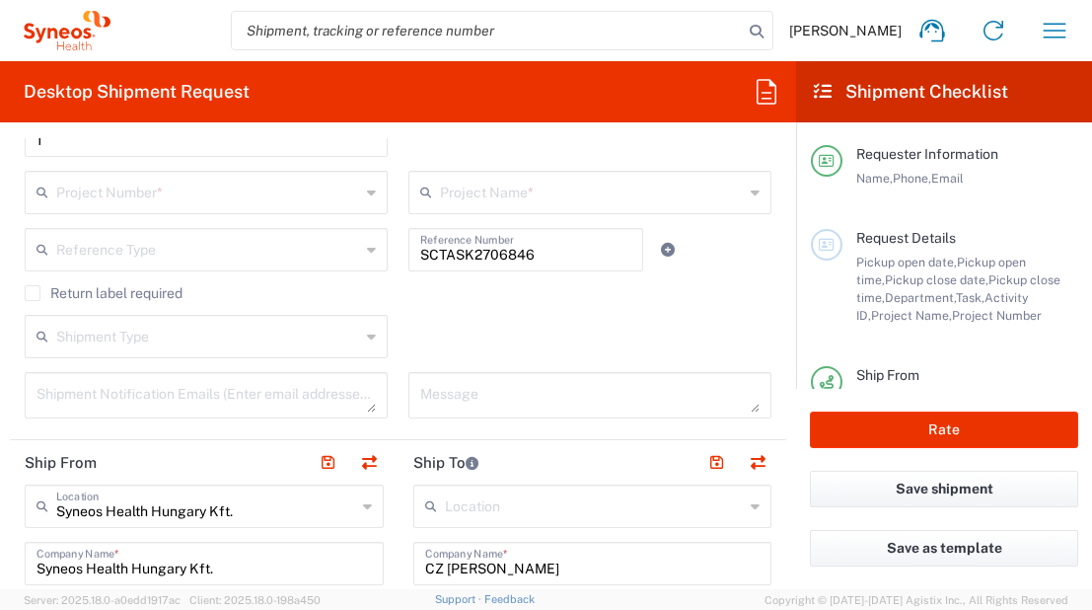
scroll to position [662, 0]
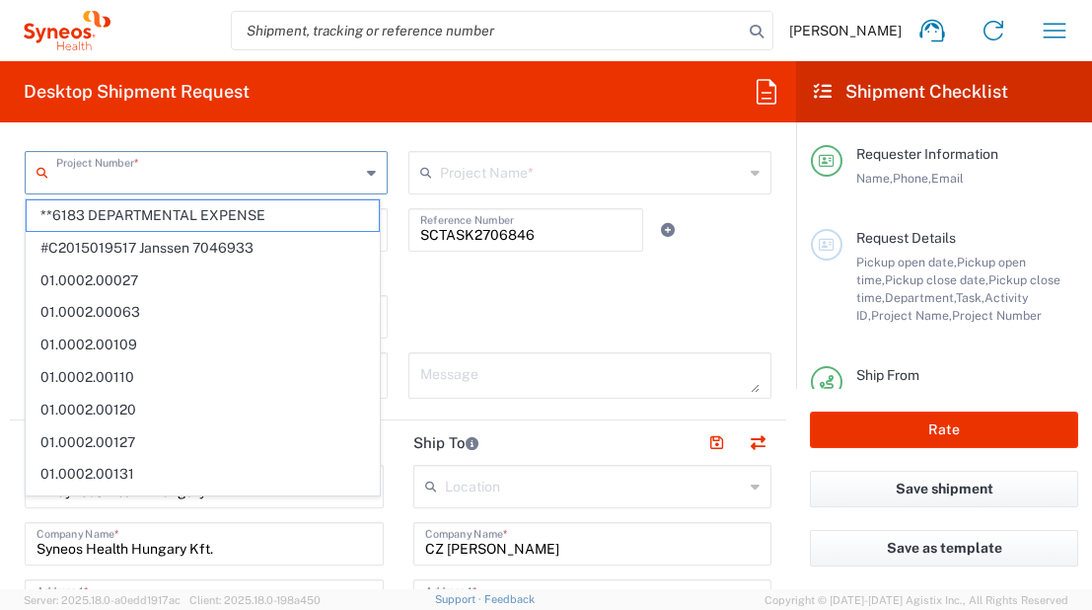
click at [336, 178] on input "text" at bounding box center [208, 171] width 304 height 35
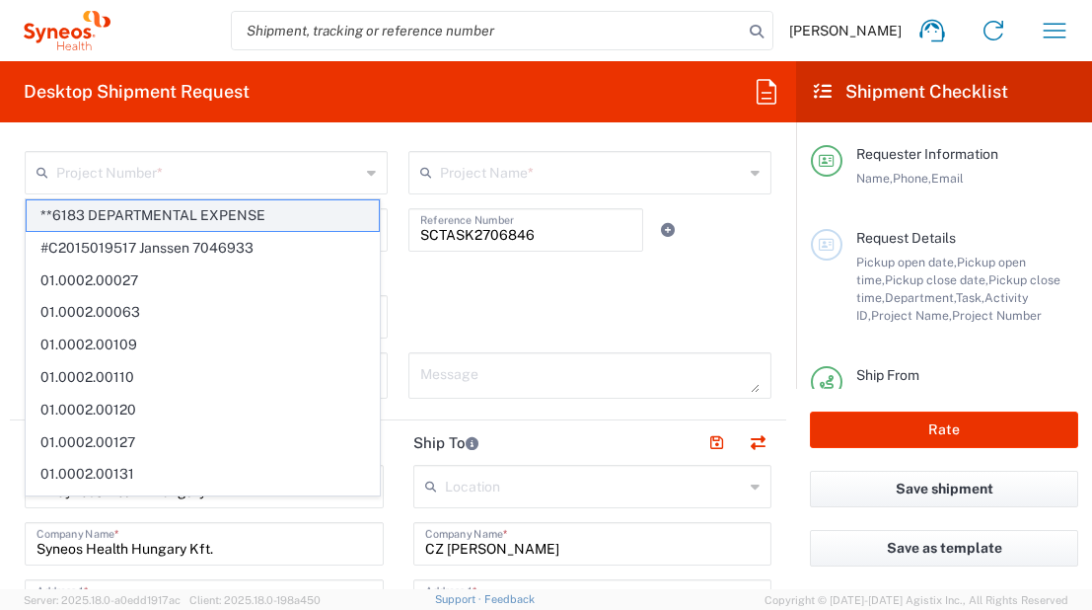
click at [285, 210] on span "**6183 DEPARTMENTAL EXPENSE" at bounding box center [203, 215] width 352 height 31
type input "**6183 DEPARTMENTAL EXPENSE"
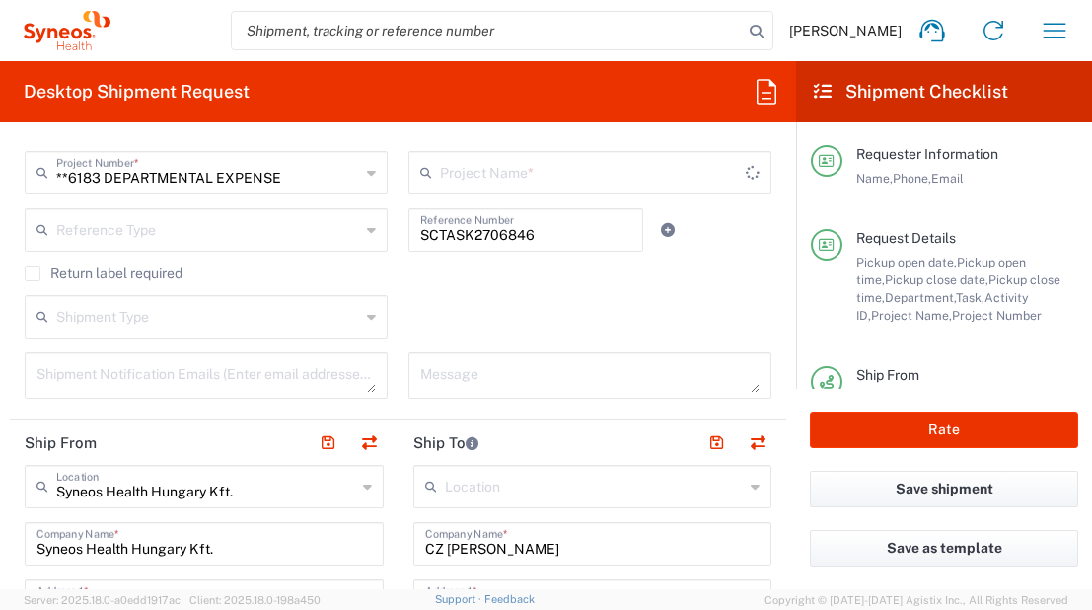
click at [477, 165] on input "text" at bounding box center [593, 171] width 306 height 35
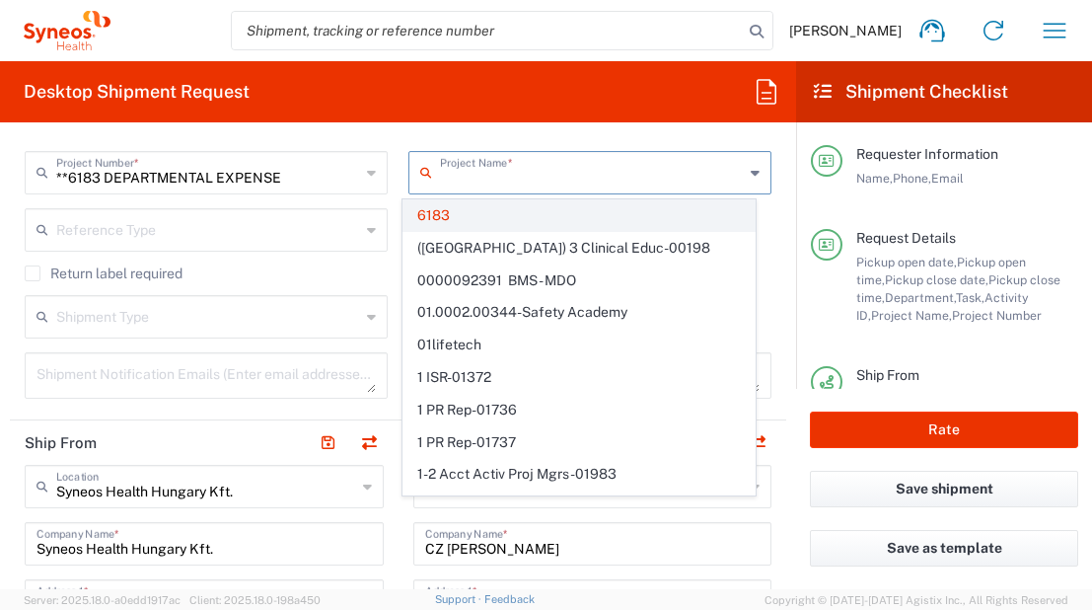
click at [461, 208] on span "6183" at bounding box center [579, 215] width 352 height 31
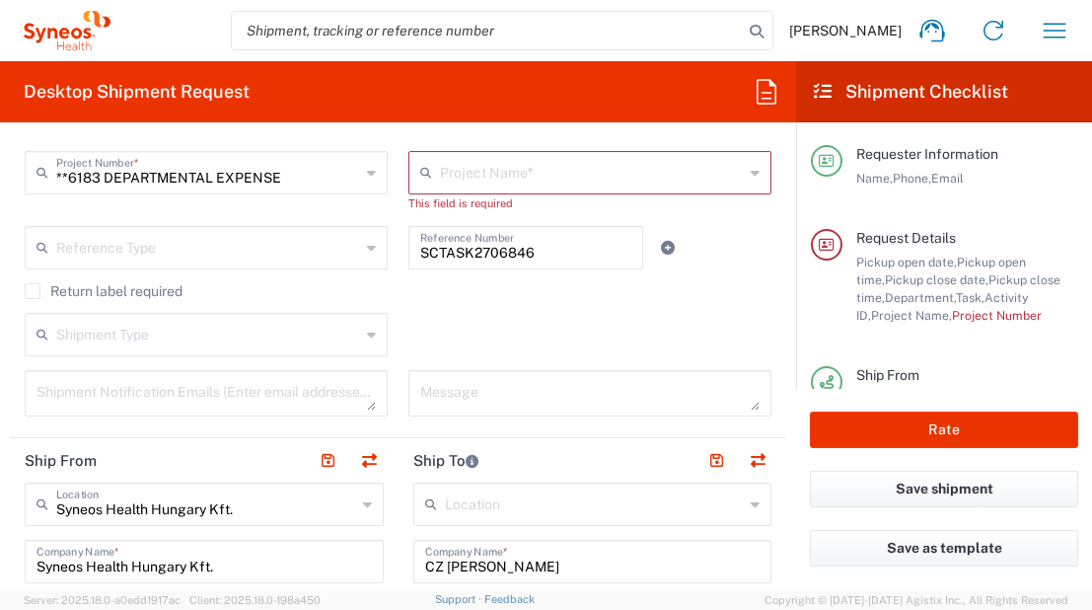
click at [457, 149] on div "1 Activity ID *" at bounding box center [398, 122] width 767 height 57
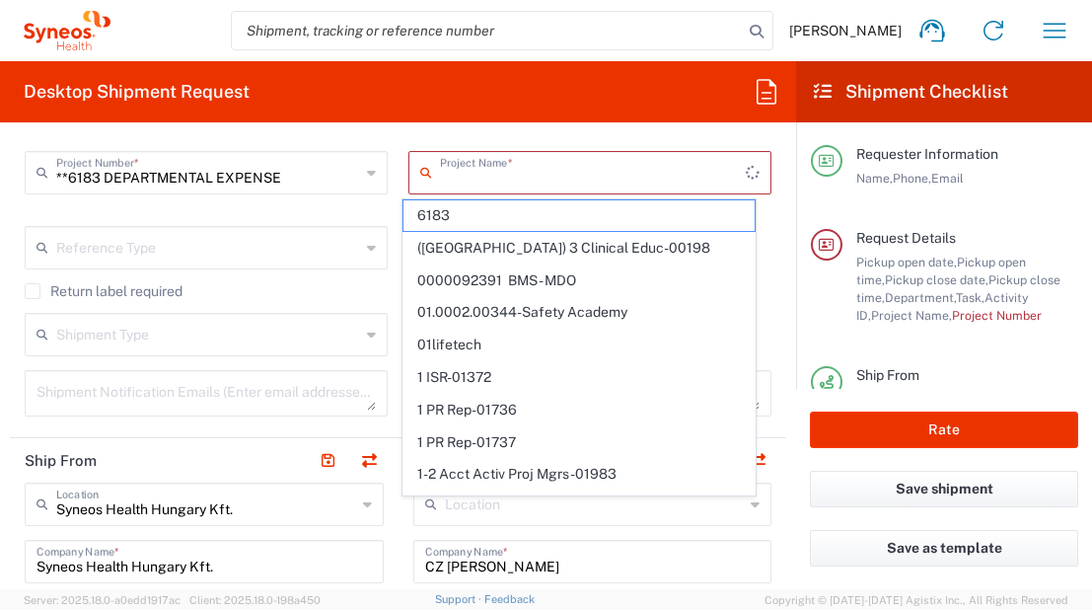
click at [458, 167] on input "text" at bounding box center [593, 171] width 306 height 35
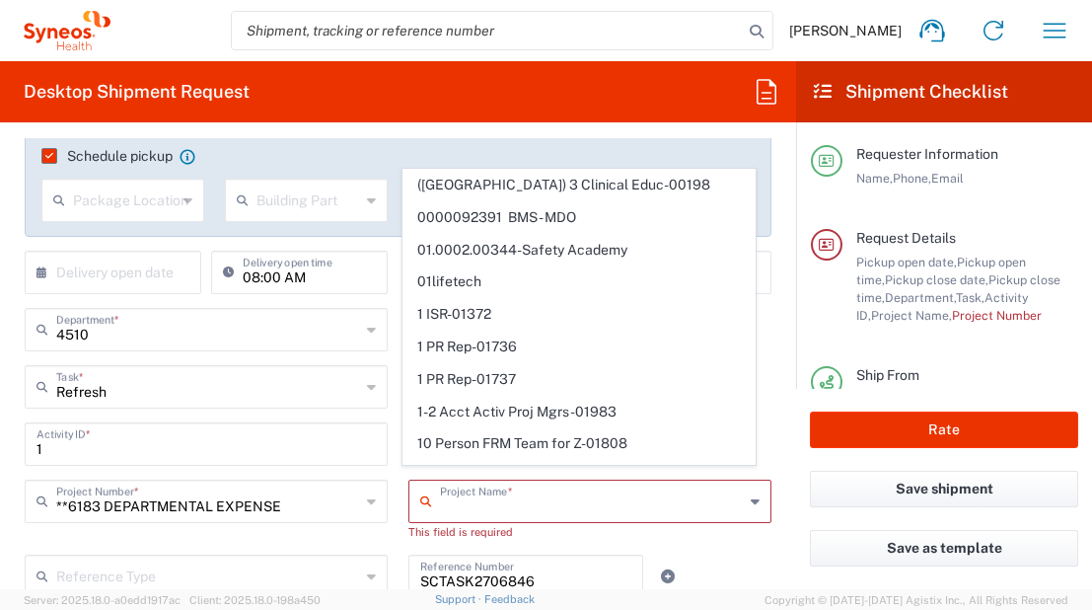
scroll to position [332, 0]
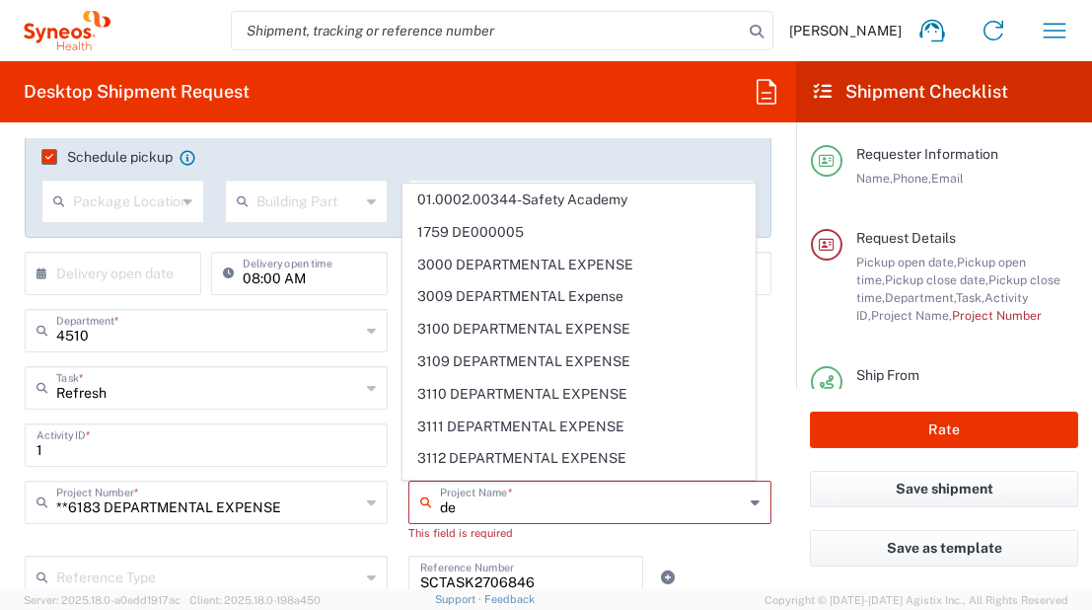
type input "d"
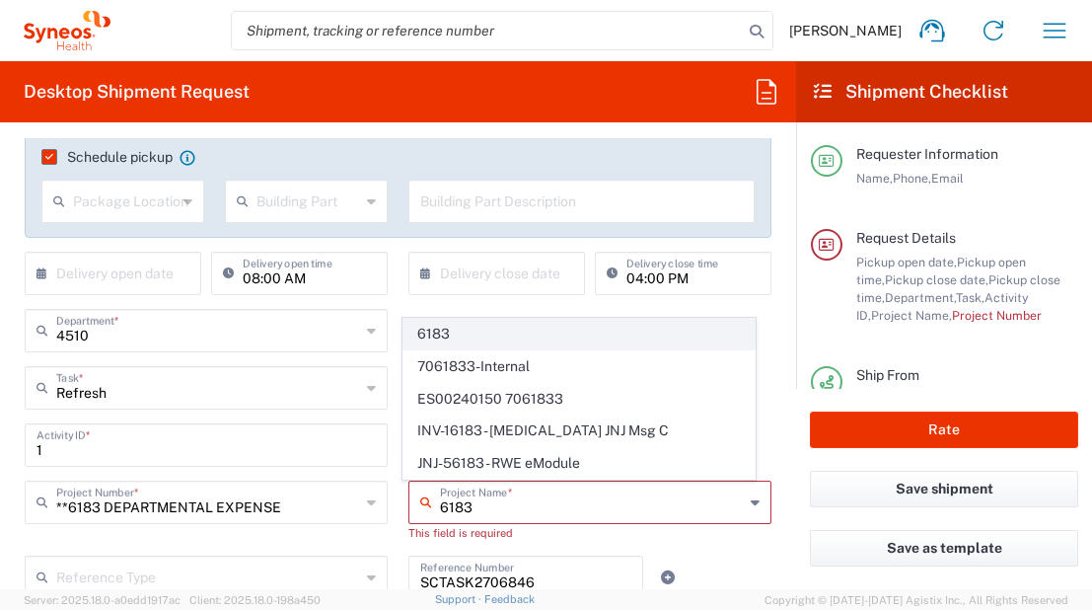
type input "6183"
click at [452, 330] on span "6183" at bounding box center [579, 334] width 352 height 31
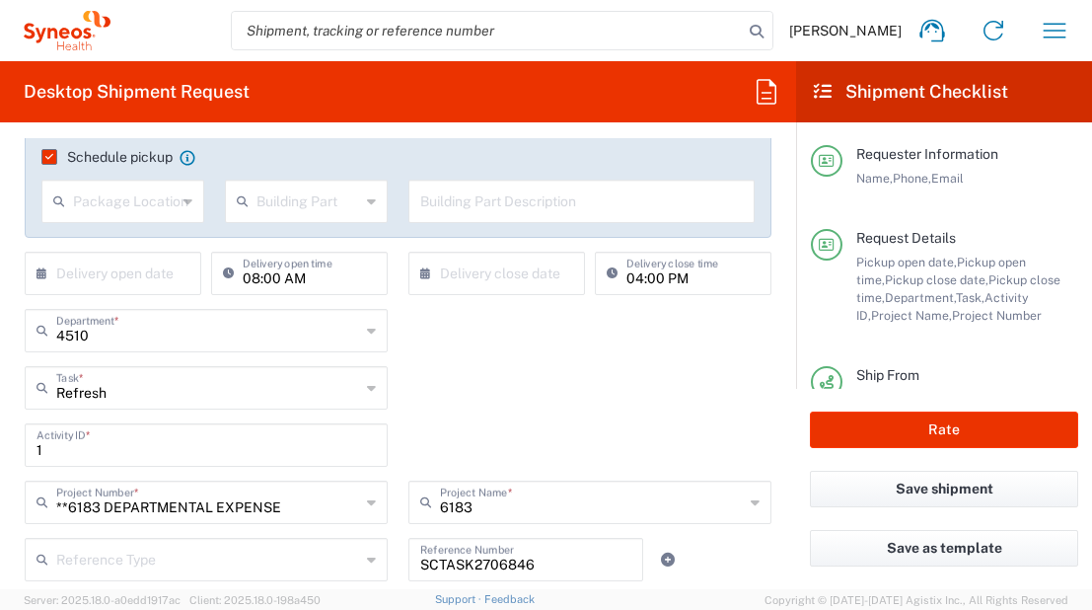
type input "**6183 DEPARTMENTAL EXPENSE"
click at [415, 409] on div "Refresh Task * Break/Fix Inventory Transfer New Hire Other Refresh" at bounding box center [398, 394] width 767 height 57
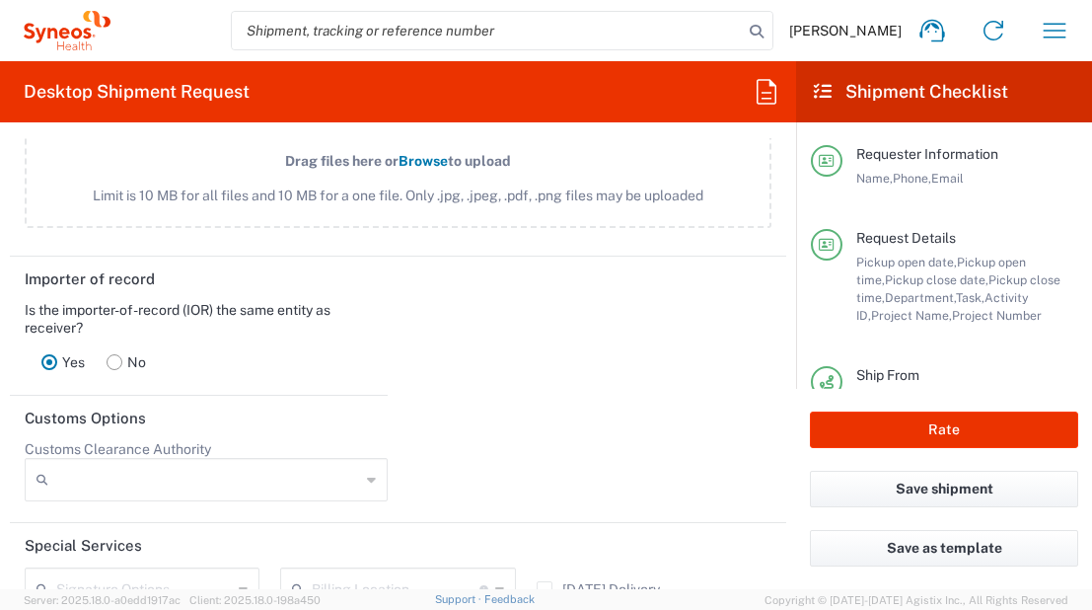
scroll to position [2963, 0]
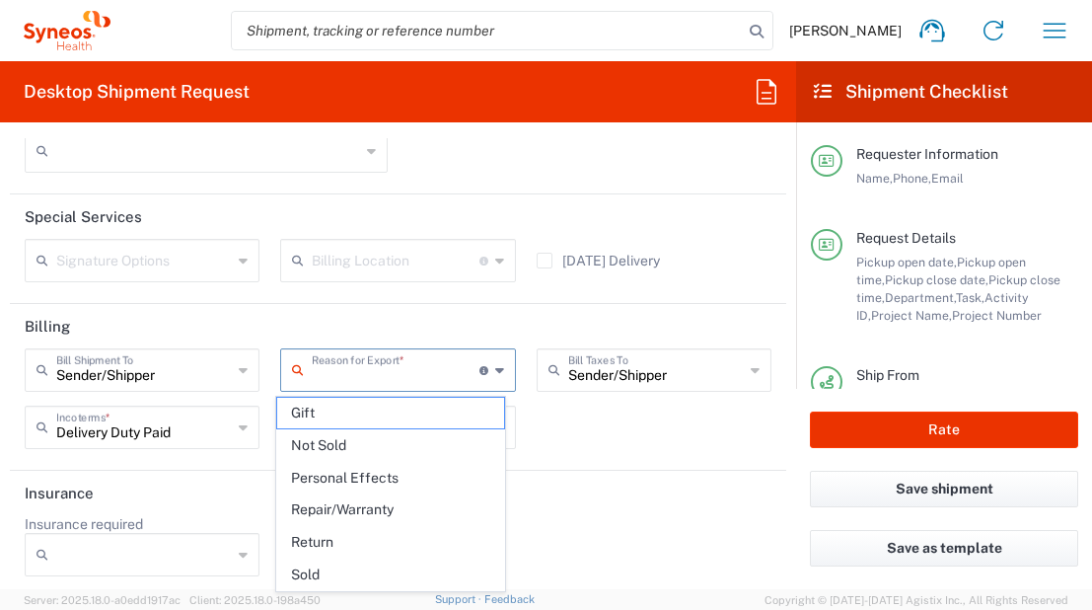
click at [419, 369] on input "text" at bounding box center [395, 368] width 167 height 35
click at [366, 501] on span "Repair/Warranty" at bounding box center [390, 509] width 226 height 31
type input "Repair/Warranty"
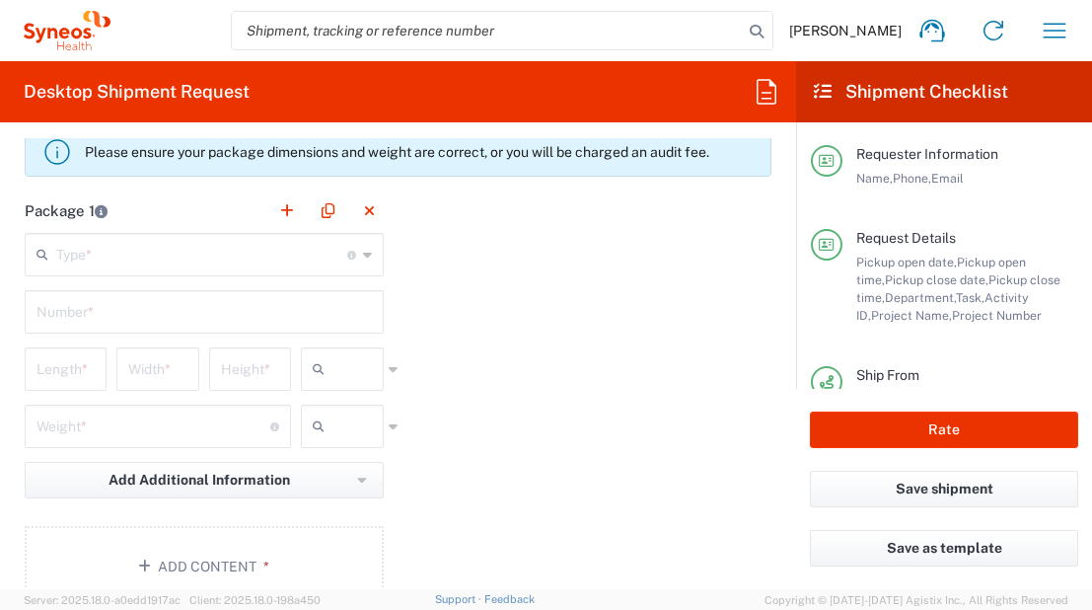
scroll to position [1977, 0]
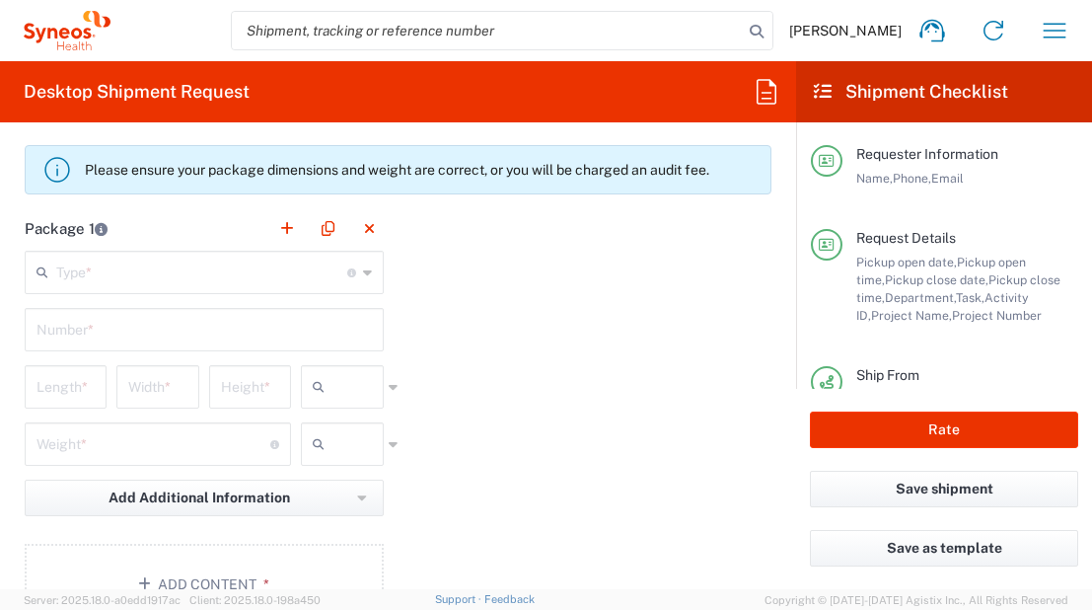
click at [206, 280] on input "text" at bounding box center [201, 271] width 291 height 35
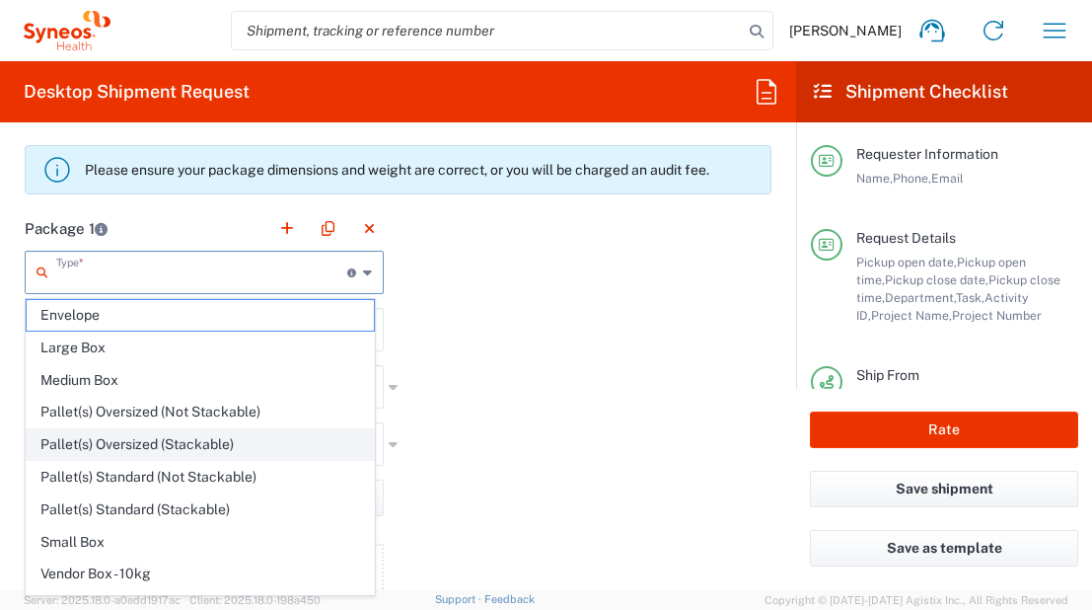
scroll to position [60, 0]
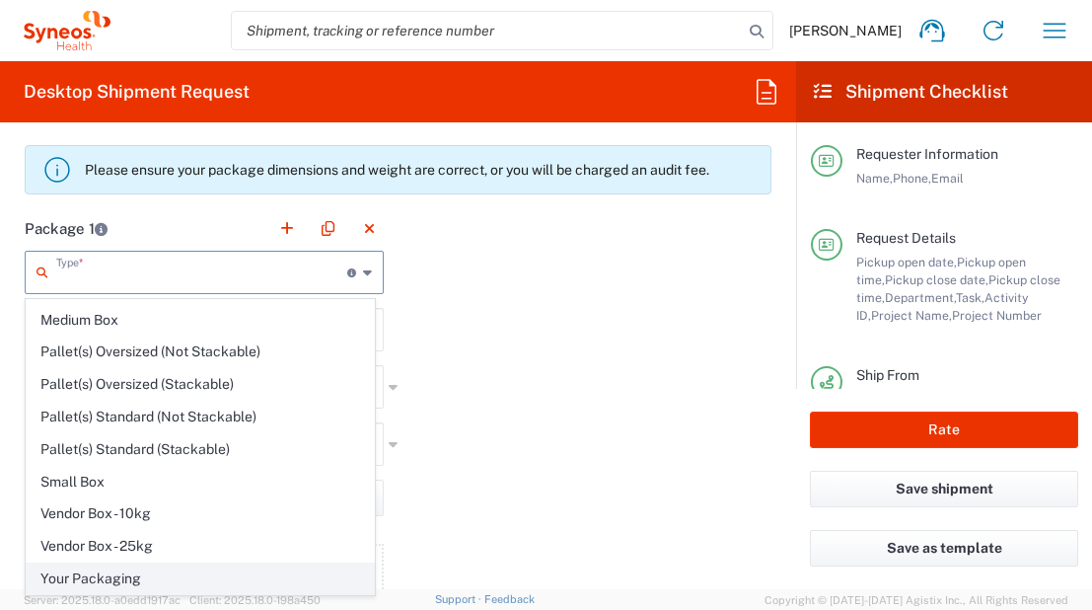
click at [114, 576] on span "Your Packaging" at bounding box center [200, 578] width 347 height 31
type input "Your Packaging"
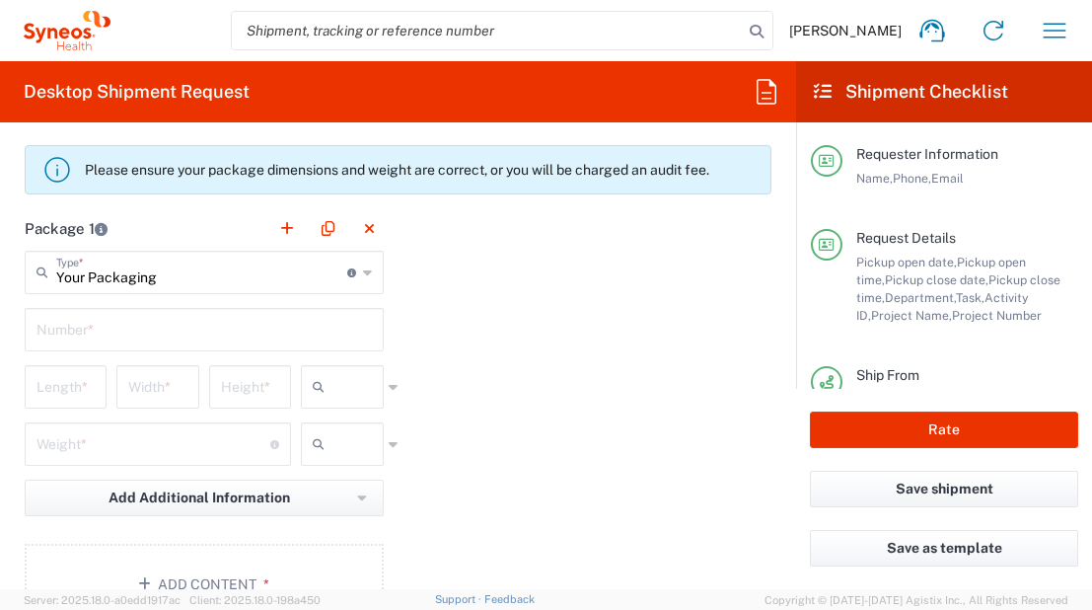
click at [154, 335] on input "text" at bounding box center [204, 328] width 335 height 35
type input "1"
click at [79, 378] on input "number" at bounding box center [66, 385] width 58 height 35
type input "70"
click at [133, 378] on input "number" at bounding box center [157, 385] width 58 height 35
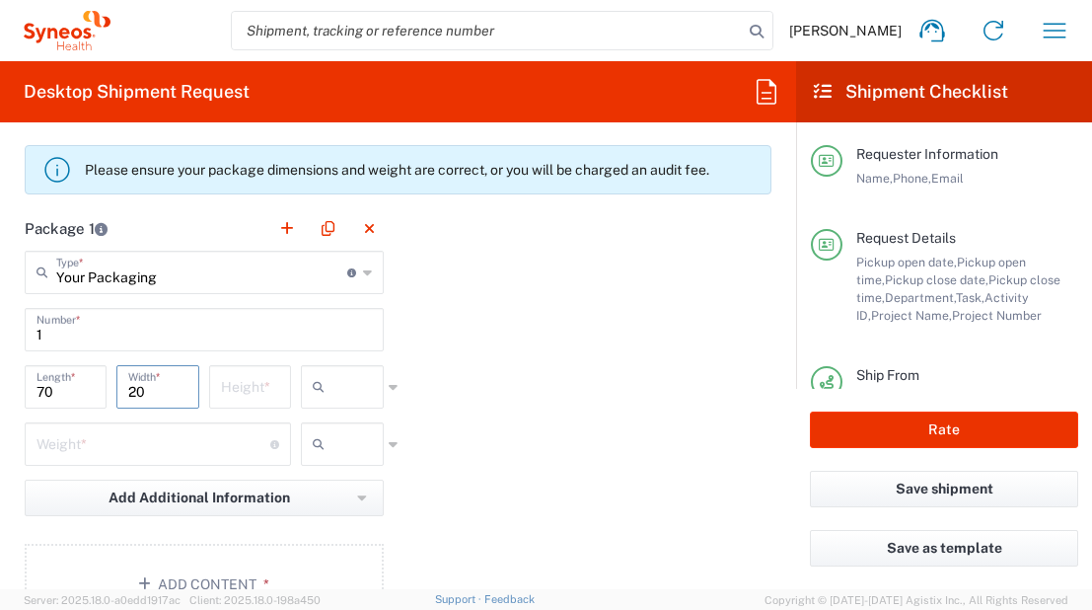
type input "20"
click at [252, 386] on input "number" at bounding box center [250, 385] width 58 height 35
type input "50"
click at [390, 380] on icon at bounding box center [393, 387] width 9 height 32
click at [348, 431] on span "cm" at bounding box center [336, 429] width 77 height 31
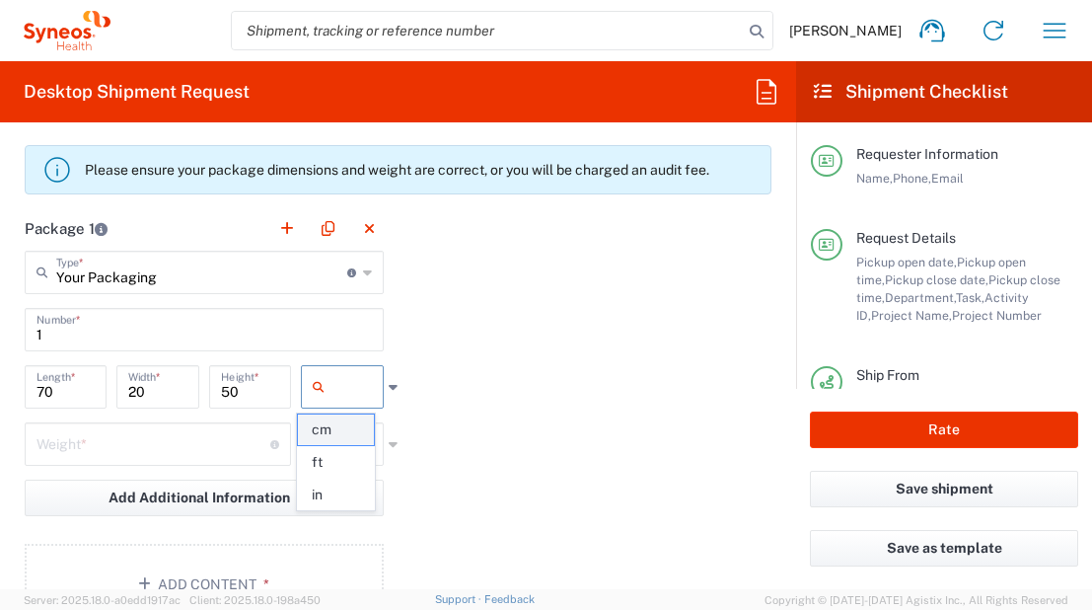
type input "cm"
click at [338, 442] on input "text" at bounding box center [356, 444] width 49 height 32
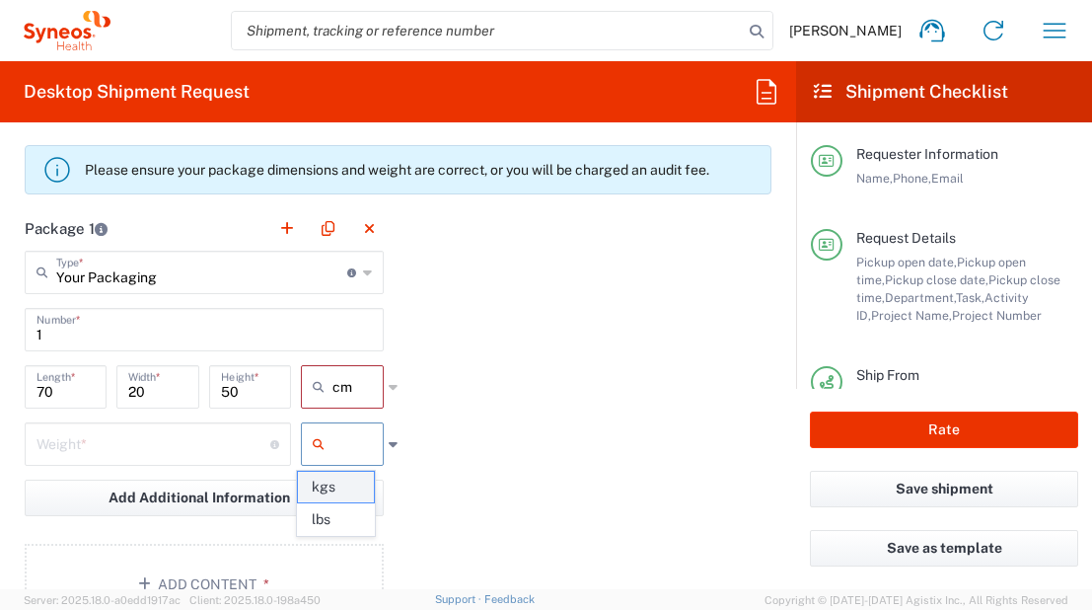
click at [337, 491] on span "kgs" at bounding box center [336, 487] width 77 height 31
type input "kgs"
click at [199, 445] on input "number" at bounding box center [154, 442] width 234 height 35
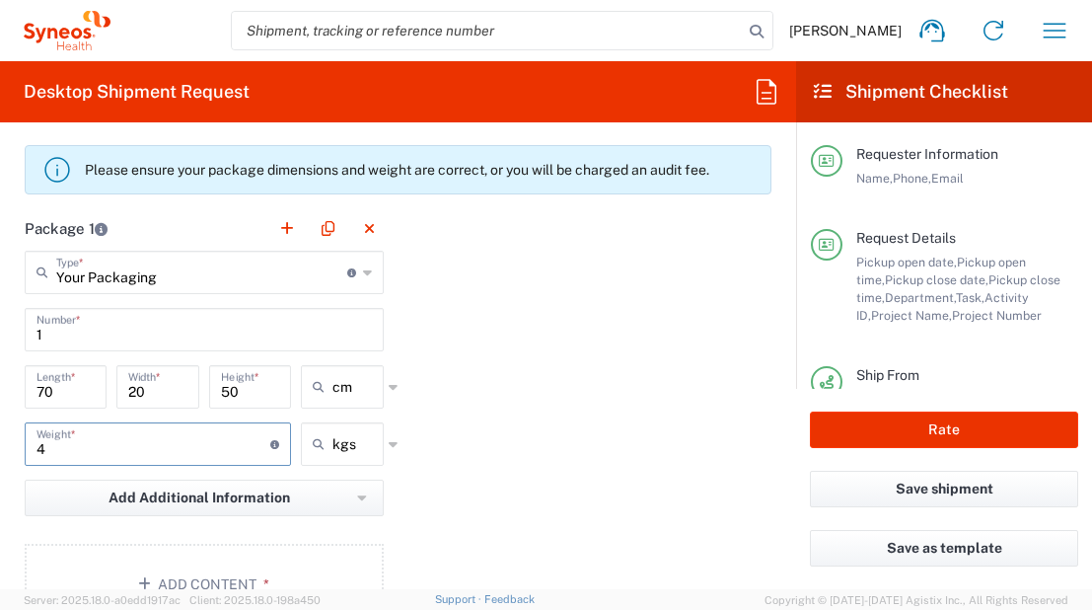
type input "4"
click at [549, 421] on div "Package 1 Your Packaging Type * Material used to package goods Envelope Large B…" at bounding box center [398, 422] width 776 height 433
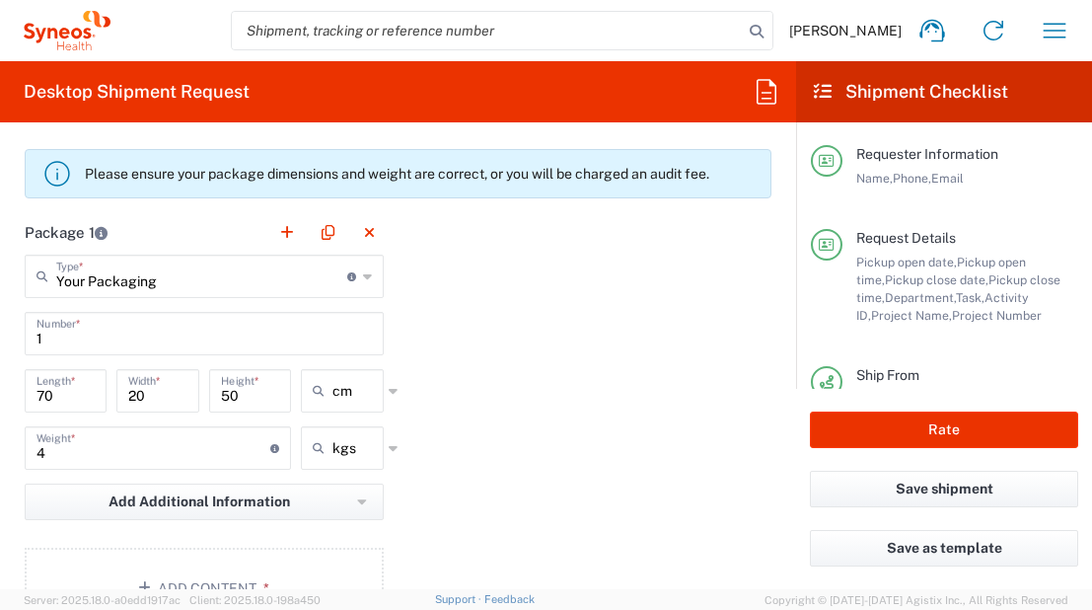
scroll to position [455, 0]
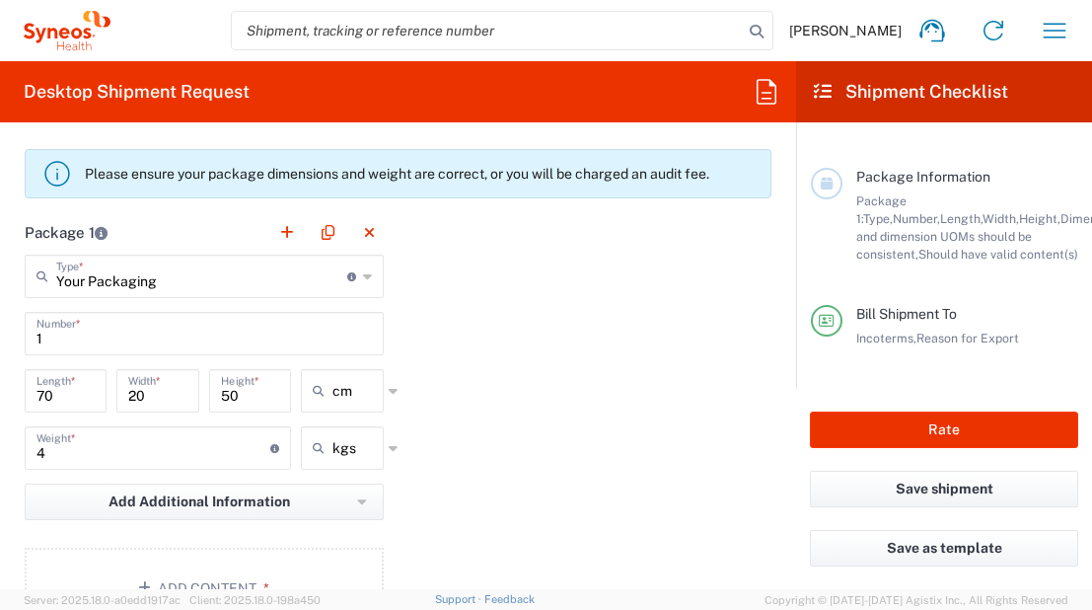
click at [530, 382] on div "Package 1 Your Packaging Type * Material used to package goods Envelope Large B…" at bounding box center [398, 426] width 776 height 433
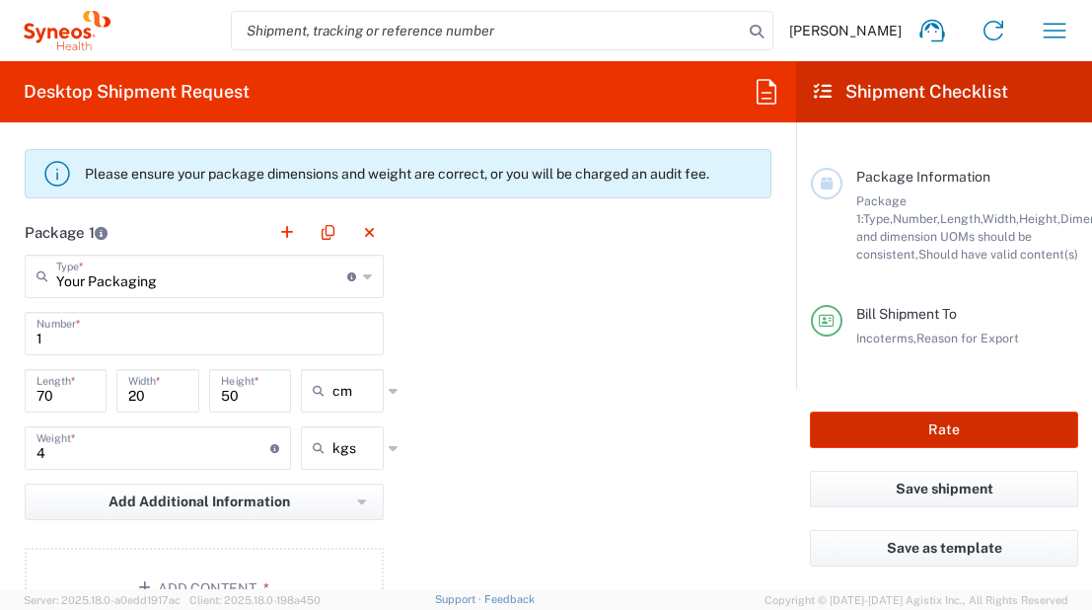
click at [908, 423] on button "Rate" at bounding box center [944, 429] width 268 height 37
type input "6183"
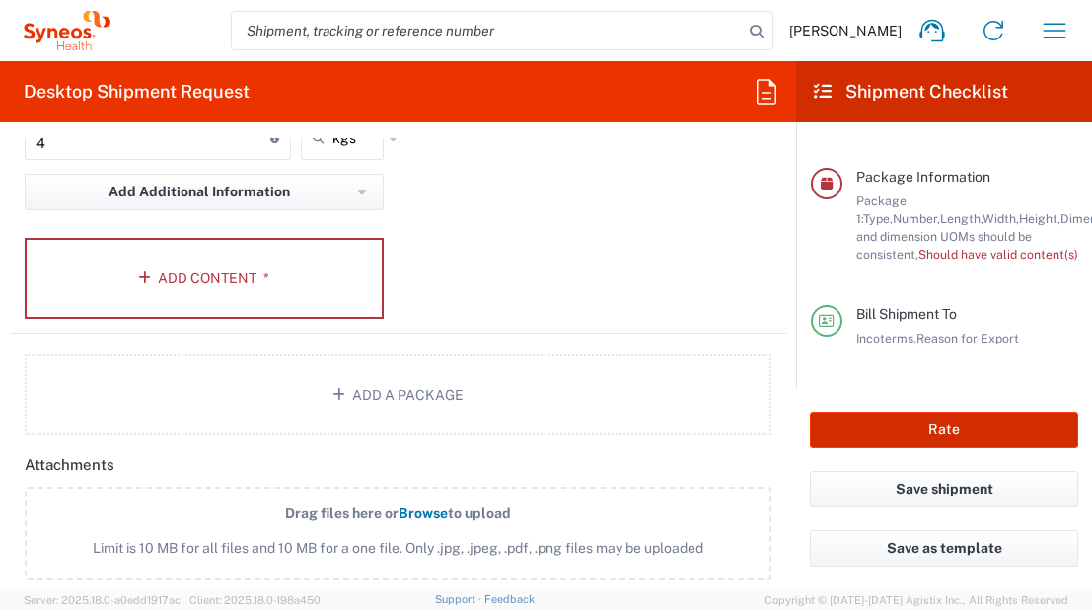
scroll to position [2301, 0]
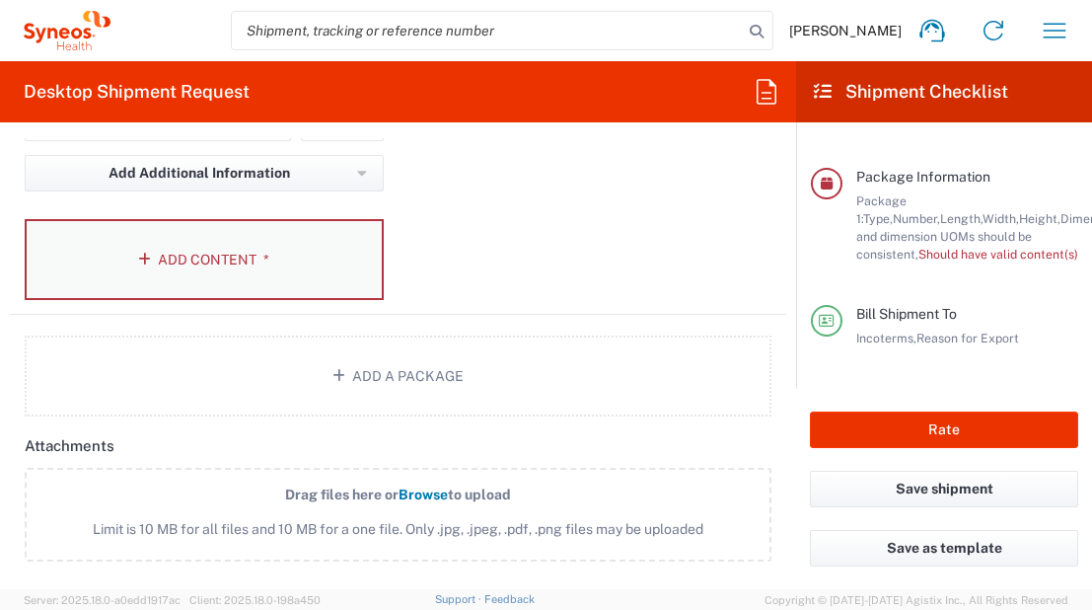
click at [192, 273] on button "Add Content *" at bounding box center [204, 259] width 359 height 81
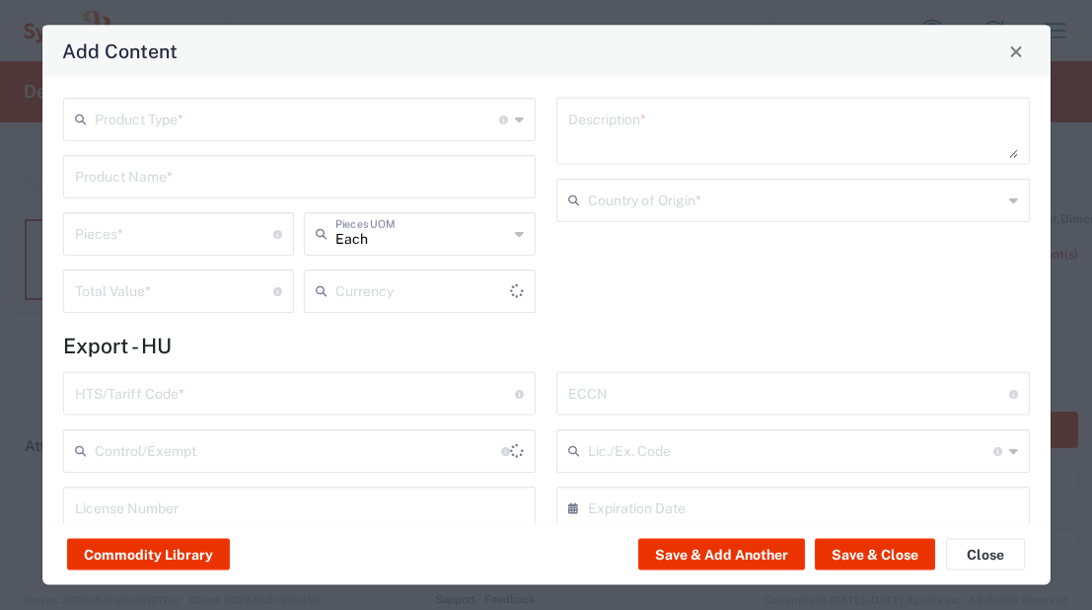
type input "US Dollar"
click at [158, 118] on input "text" at bounding box center [297, 118] width 405 height 35
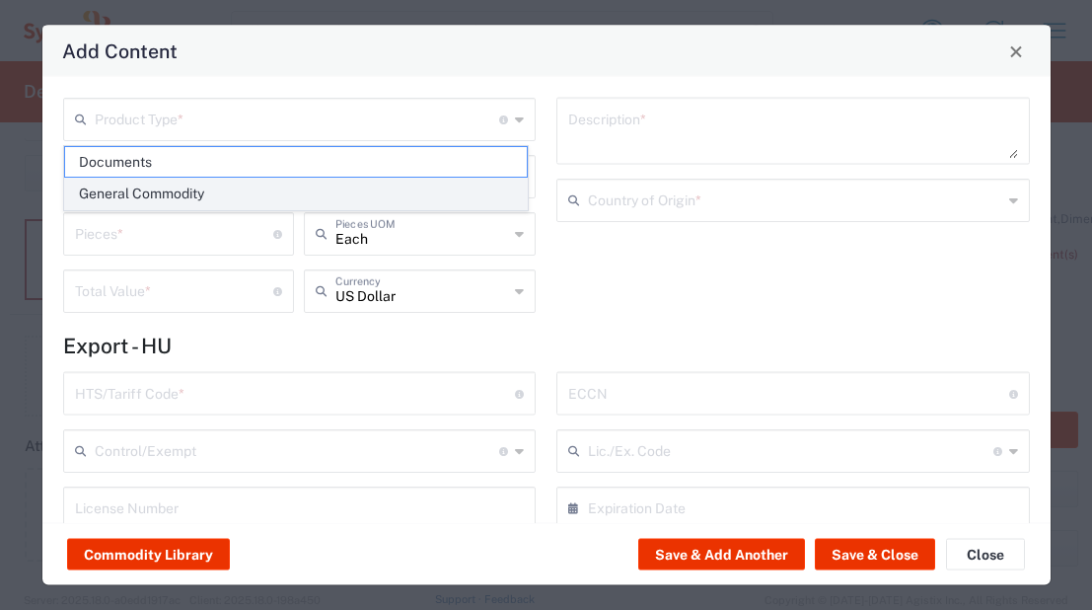
click at [145, 183] on span "General Commodity" at bounding box center [296, 194] width 462 height 31
type input "General Commodity"
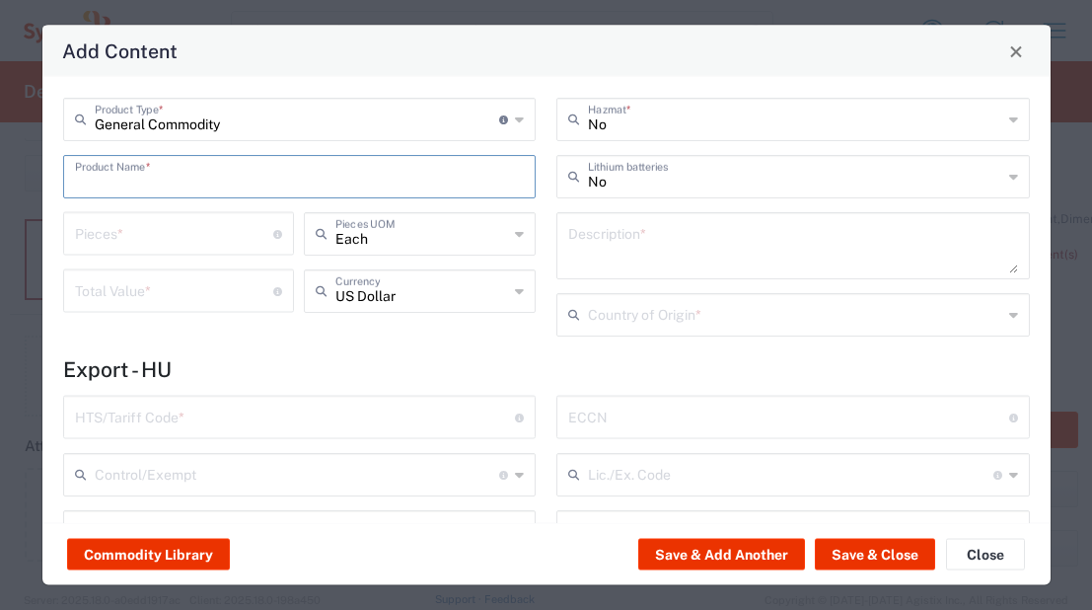
click at [145, 177] on input "text" at bounding box center [300, 175] width 450 height 35
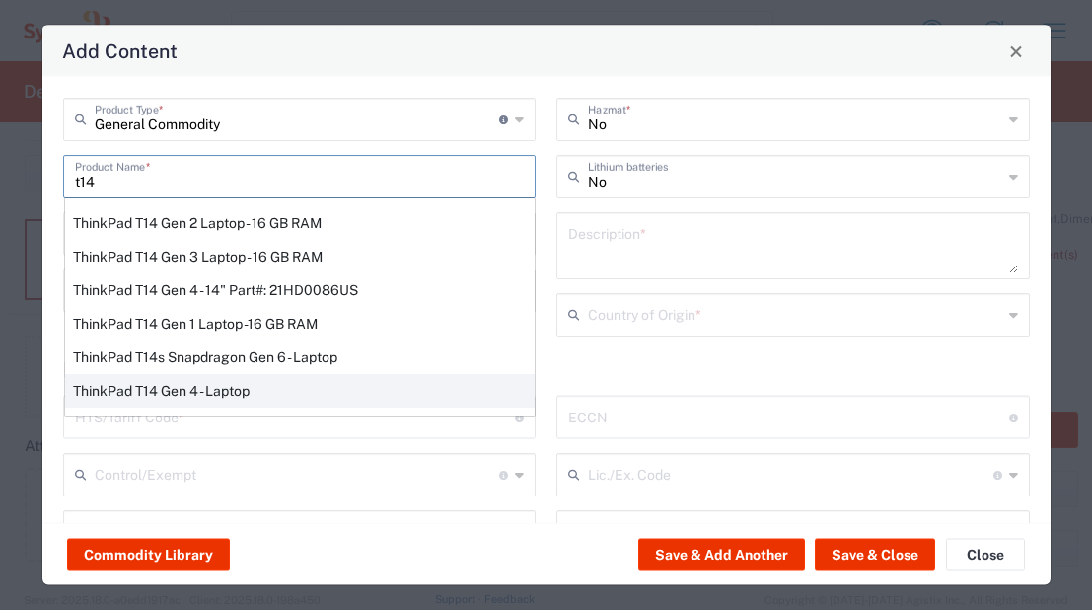
click at [275, 386] on div "ThinkPad T14 Gen 4 - Laptop" at bounding box center [300, 391] width 470 height 34
type input "ThinkPad T14 Gen 4 - Laptop"
type textarea "Laptop"
type input "[GEOGRAPHIC_DATA]"
type input "8471.30.0100"
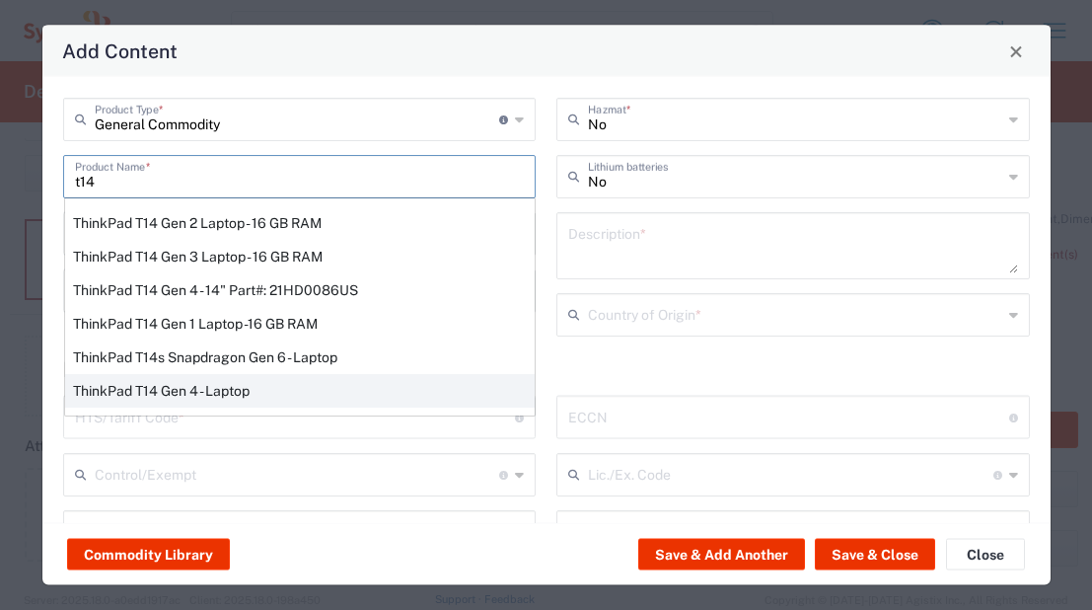
type input "BIS"
type input "5A992.c"
type input "Yes"
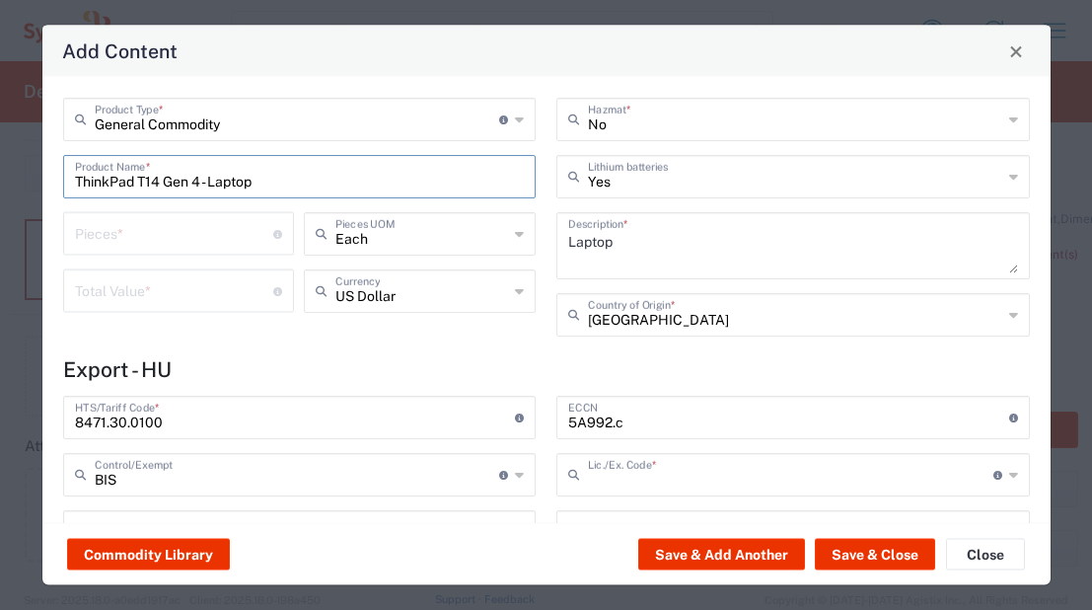
type input "NLR - No License Required"
click at [195, 241] on input "number" at bounding box center [174, 232] width 199 height 35
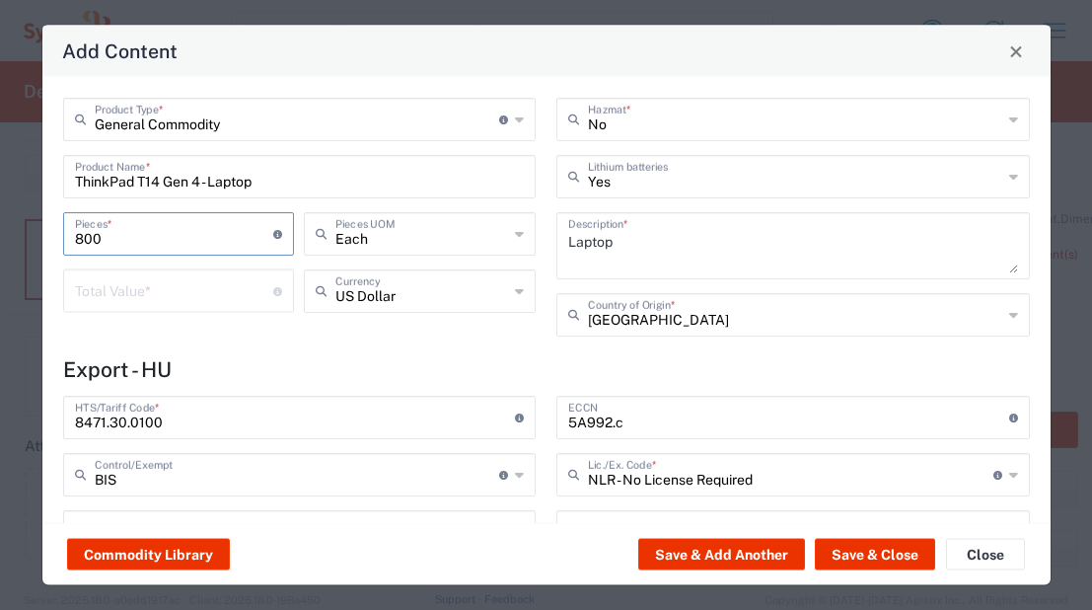
click at [468, 355] on div "General Commodity Product Type * Document: Paper document generated internally …" at bounding box center [546, 300] width 1008 height 446
click at [882, 554] on button "Save & Close" at bounding box center [875, 555] width 120 height 32
drag, startPoint x: 120, startPoint y: 235, endPoint x: 1, endPoint y: 235, distance: 119.4
click at [1, 235] on div "Add Content General Commodity Product Type * Document: Paper document generated…" at bounding box center [546, 305] width 1092 height 610
type input "1"
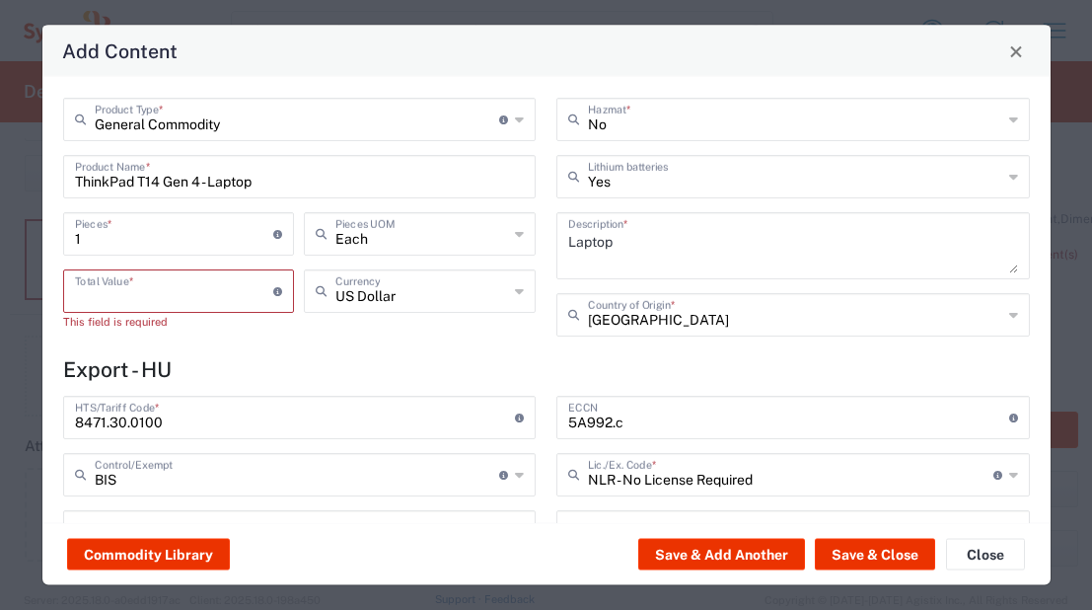
click at [198, 296] on input "number" at bounding box center [174, 289] width 199 height 35
type input "900"
click at [425, 337] on div "General Commodity Product Type * Document: Paper document generated internally …" at bounding box center [299, 224] width 494 height 253
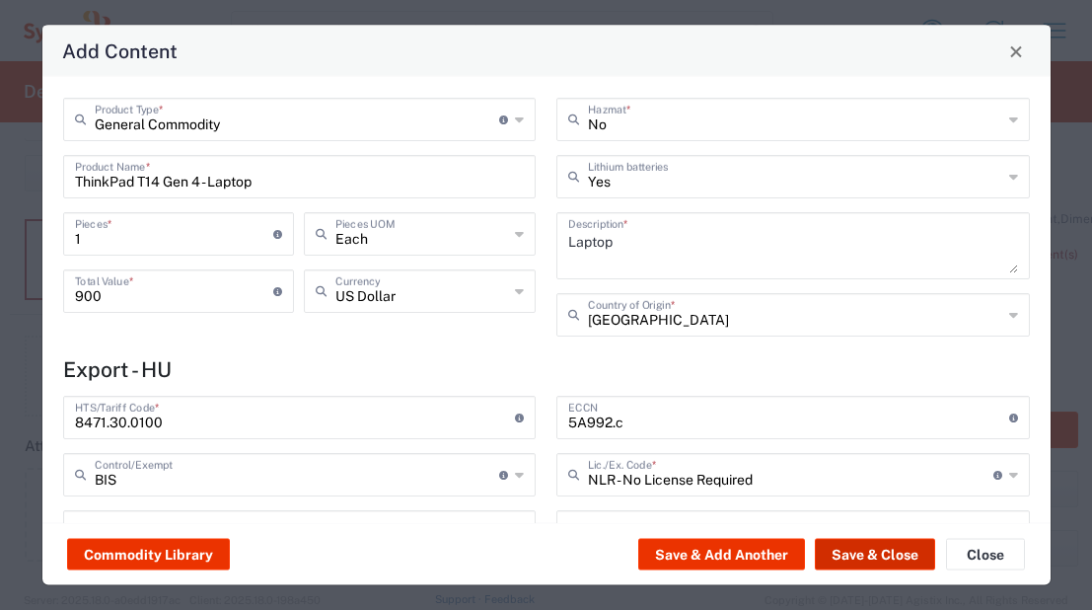
click at [889, 552] on button "Save & Close" at bounding box center [875, 555] width 120 height 32
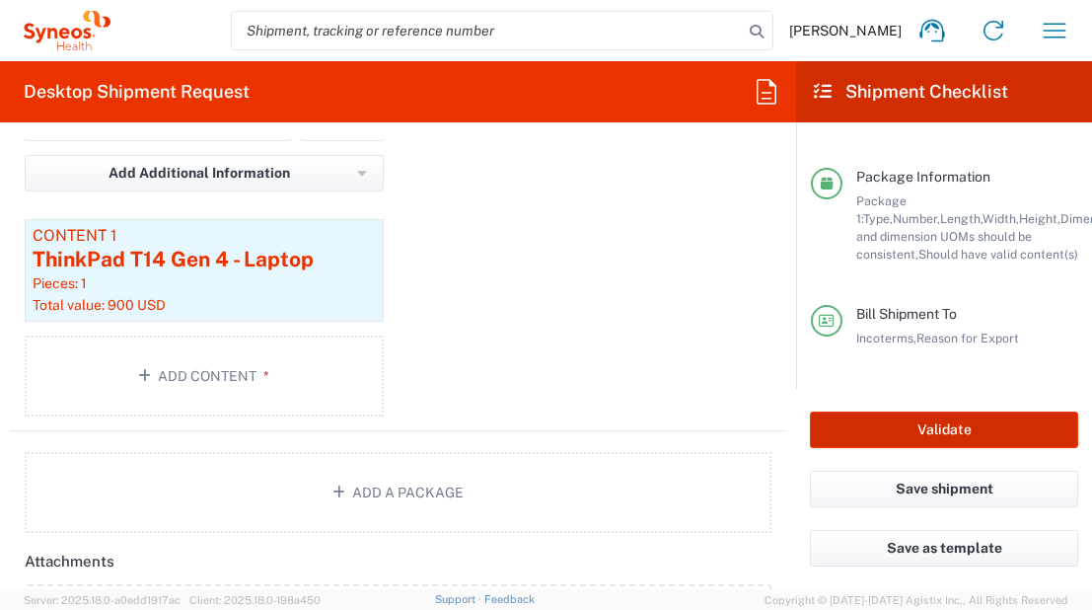
click at [931, 431] on button "Validate" at bounding box center [944, 429] width 268 height 37
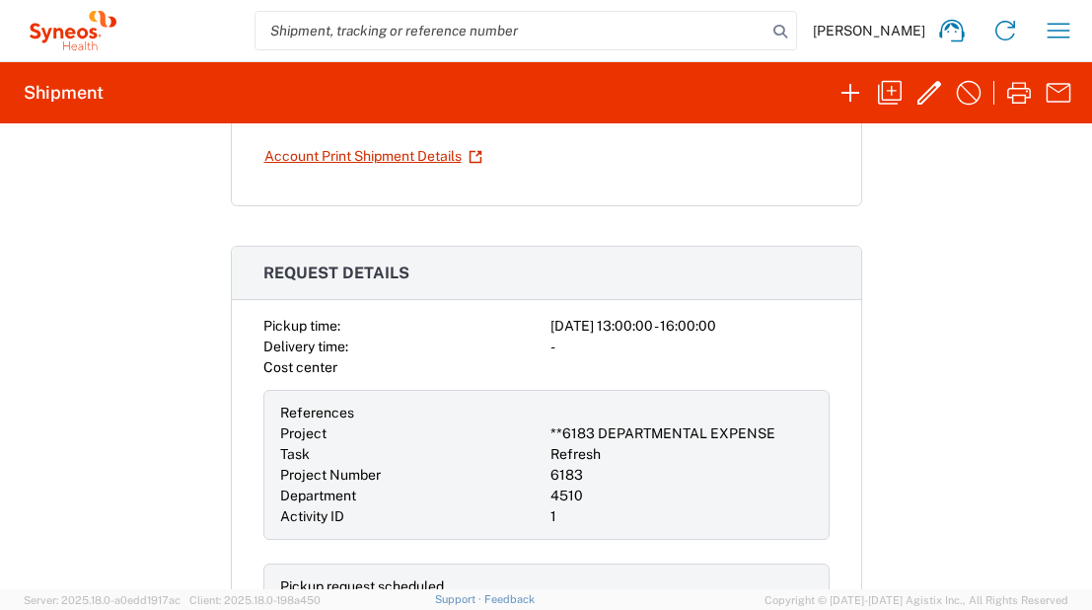
scroll to position [329, 0]
